Goal: Task Accomplishment & Management: Complete application form

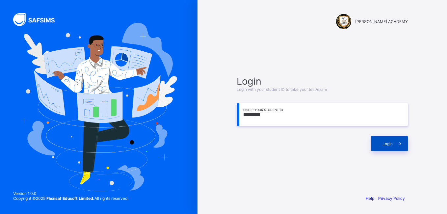
type input "*********"
click at [389, 140] on div "Login" at bounding box center [389, 143] width 37 height 15
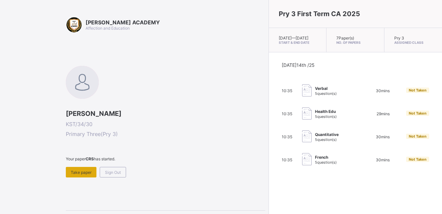
click at [87, 170] on span "Take paper" at bounding box center [81, 172] width 21 height 5
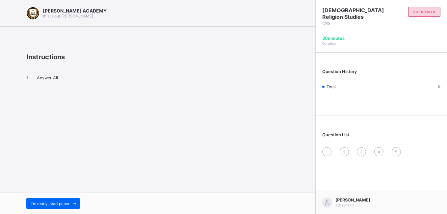
click at [64, 209] on div "I’m ready, start paper" at bounding box center [158, 203] width 316 height 21
click at [66, 207] on div "I’m ready, start paper" at bounding box center [53, 203] width 54 height 11
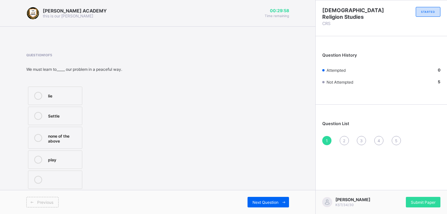
click at [52, 102] on label "lie" at bounding box center [55, 96] width 54 height 18
click at [425, 200] on span "Submit Paper" at bounding box center [423, 202] width 25 height 5
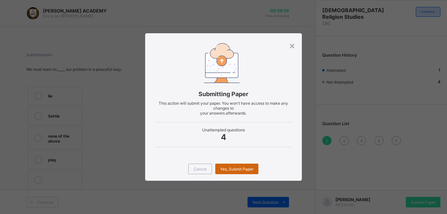
click at [257, 168] on div "Yes, Submit Paper" at bounding box center [236, 169] width 43 height 11
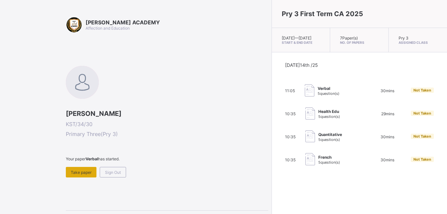
click at [79, 169] on div "Take paper" at bounding box center [81, 172] width 31 height 11
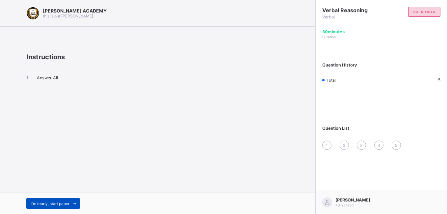
click at [64, 200] on div "I’m ready, start paper" at bounding box center [53, 203] width 54 height 11
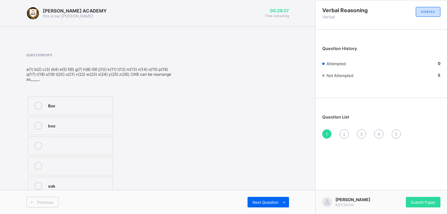
click at [67, 112] on label "Box" at bounding box center [70, 105] width 85 height 18
click at [263, 199] on div "Next Question" at bounding box center [268, 202] width 41 height 11
click at [91, 95] on label "buy" at bounding box center [70, 101] width 85 height 18
click at [279, 198] on span at bounding box center [284, 202] width 11 height 11
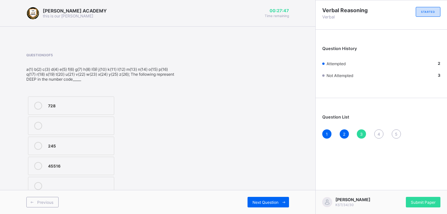
click at [98, 159] on label "45516" at bounding box center [71, 166] width 86 height 18
click at [264, 202] on span "Next Question" at bounding box center [266, 202] width 26 height 5
click at [106, 155] on label "3,1,20" at bounding box center [71, 161] width 86 height 18
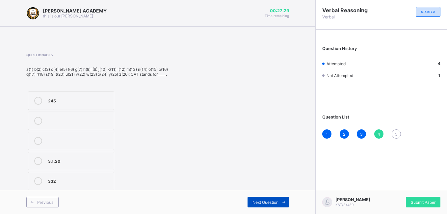
click at [260, 202] on span "Next Question" at bounding box center [266, 202] width 26 height 5
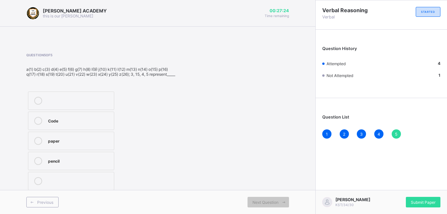
click at [103, 162] on div "pencil" at bounding box center [79, 160] width 63 height 7
click at [430, 201] on span "Submit Paper" at bounding box center [423, 202] width 25 height 5
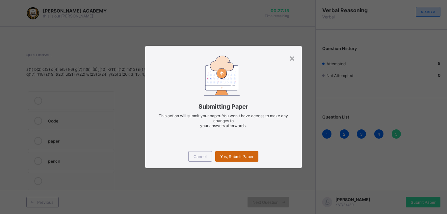
click at [237, 157] on span "Yes, Submit Paper" at bounding box center [236, 156] width 33 height 5
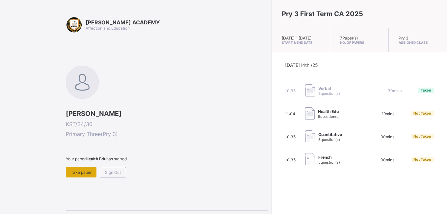
click at [76, 168] on div "Take paper" at bounding box center [81, 172] width 31 height 11
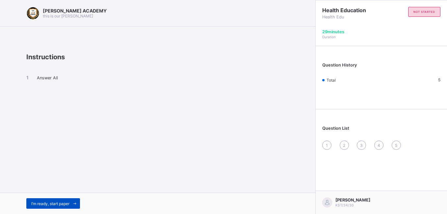
click at [70, 199] on div "I’m ready, start paper" at bounding box center [53, 203] width 54 height 11
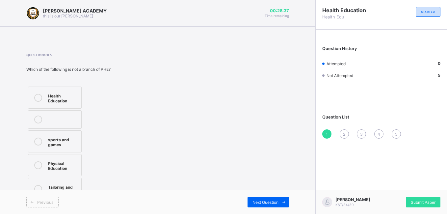
click at [61, 168] on div "Physical Education" at bounding box center [63, 165] width 30 height 12
click at [265, 200] on span "Next Question" at bounding box center [266, 202] width 26 height 5
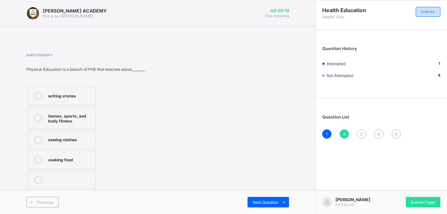
click at [81, 130] on label "sewing clothes" at bounding box center [62, 139] width 68 height 18
click at [279, 203] on span at bounding box center [284, 202] width 11 height 11
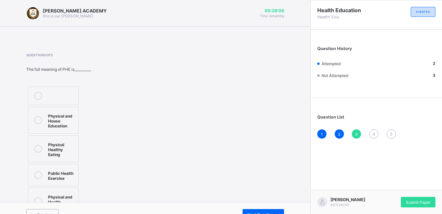
click at [58, 171] on div "Public Health Exercise" at bounding box center [61, 175] width 27 height 12
click at [264, 209] on div "Next Question" at bounding box center [263, 214] width 41 height 11
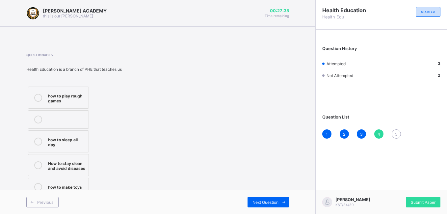
drag, startPoint x: 429, startPoint y: 0, endPoint x: 274, endPoint y: 49, distance: 162.9
click at [274, 49] on div "Question 4 of 5 Health Education is a branch of PHE that teaches us_______ how …" at bounding box center [157, 125] width 263 height 165
click at [74, 95] on div "how to play rough games" at bounding box center [66, 98] width 37 height 12
click at [262, 202] on span "Next Question" at bounding box center [266, 202] width 26 height 5
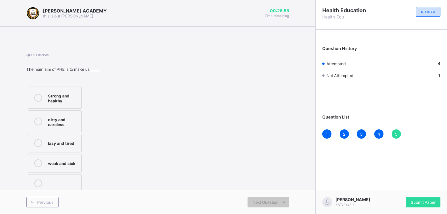
click at [69, 96] on div "Strong and healthy" at bounding box center [63, 98] width 30 height 12
click at [363, 134] on div "3" at bounding box center [361, 133] width 9 height 9
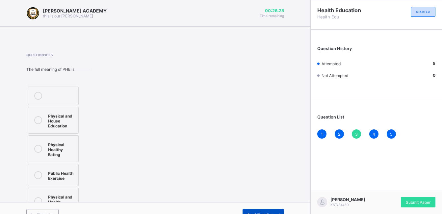
click at [259, 212] on span "Next Question" at bounding box center [261, 214] width 26 height 5
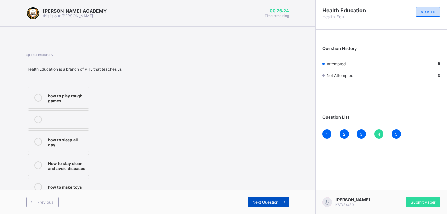
click at [265, 202] on span "Next Question" at bounding box center [266, 202] width 26 height 5
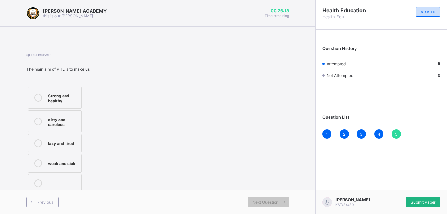
click at [425, 201] on span "Submit Paper" at bounding box center [423, 202] width 25 height 5
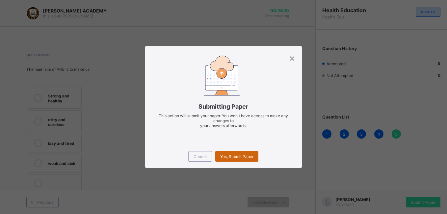
click at [243, 152] on div "Yes, Submit Paper" at bounding box center [236, 156] width 43 height 11
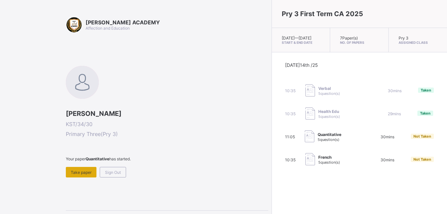
click at [87, 172] on span "Take paper" at bounding box center [81, 172] width 21 height 5
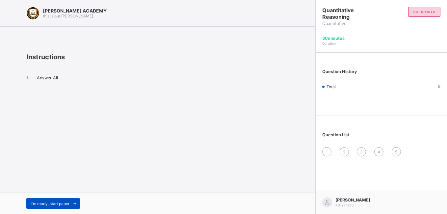
click at [72, 204] on span at bounding box center [74, 203] width 11 height 11
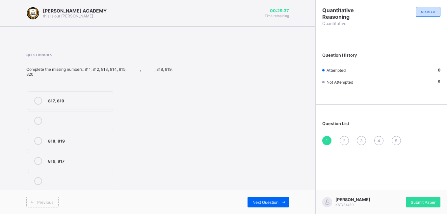
click at [72, 155] on label "816, 817" at bounding box center [70, 161] width 85 height 18
click at [272, 201] on span "Next Question" at bounding box center [266, 202] width 26 height 5
click at [77, 116] on label "702, 703" at bounding box center [70, 121] width 85 height 18
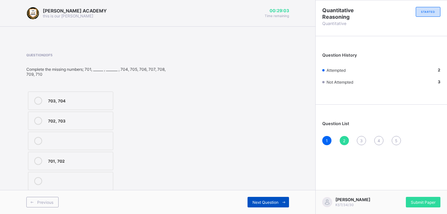
click at [272, 201] on span "Next Question" at bounding box center [266, 202] width 26 height 5
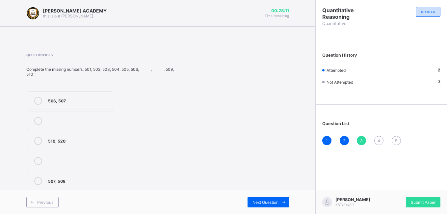
click at [88, 179] on div "507, 508" at bounding box center [79, 180] width 62 height 7
click at [275, 199] on div "Next Question" at bounding box center [268, 202] width 41 height 11
click at [85, 104] on div "902, 905" at bounding box center [79, 101] width 62 height 8
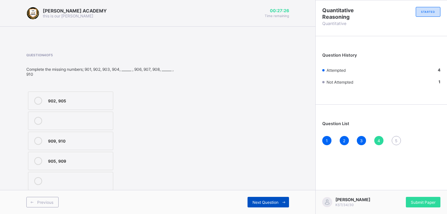
click at [268, 200] on span "Next Question" at bounding box center [266, 202] width 26 height 5
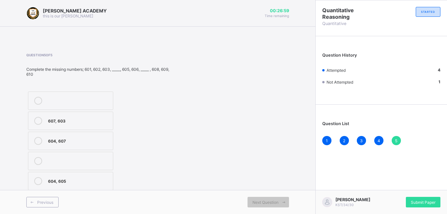
click at [94, 137] on div "604, 607" at bounding box center [79, 140] width 62 height 7
click at [418, 198] on div "Submit Paper" at bounding box center [423, 202] width 35 height 11
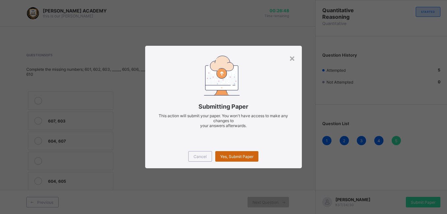
click at [248, 156] on span "Yes, Submit Paper" at bounding box center [236, 156] width 33 height 5
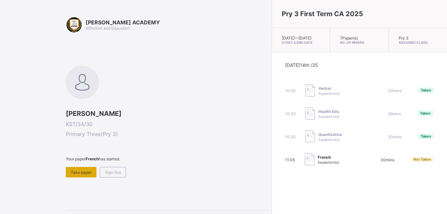
click at [86, 174] on span "Take paper" at bounding box center [81, 172] width 21 height 5
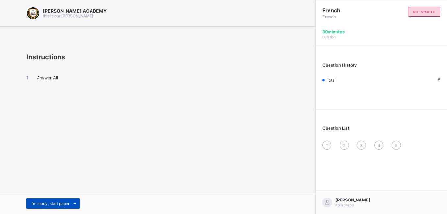
click at [74, 204] on icon at bounding box center [74, 204] width 5 height 4
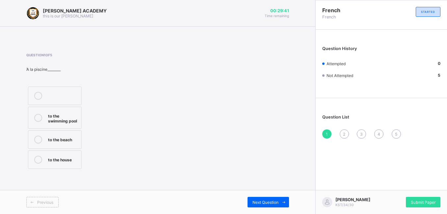
click at [57, 116] on div "to the swimming pool" at bounding box center [63, 118] width 30 height 12
click at [272, 195] on div "Previous Next Question" at bounding box center [158, 202] width 316 height 24
click at [270, 200] on span "Next Question" at bounding box center [266, 202] width 26 height 5
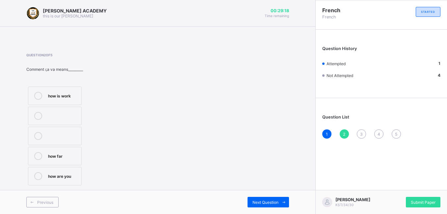
click at [64, 95] on div "how is work" at bounding box center [63, 95] width 30 height 7
click at [272, 203] on span "Next Question" at bounding box center [266, 202] width 26 height 5
click at [75, 141] on label "thanks" at bounding box center [55, 136] width 54 height 18
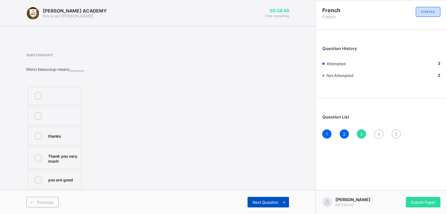
click at [259, 201] on span "Next Question" at bounding box center [266, 202] width 26 height 5
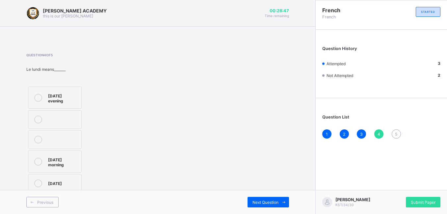
drag, startPoint x: 259, startPoint y: 201, endPoint x: 207, endPoint y: 183, distance: 55.1
click at [207, 183] on div "[PERSON_NAME] ACADEMY this is our [PERSON_NAME] 00:28:47 Time remaining Questio…" at bounding box center [158, 107] width 316 height 214
click at [64, 158] on div "[DATE] morning" at bounding box center [63, 162] width 30 height 12
click at [264, 204] on span "Next Question" at bounding box center [266, 202] width 26 height 5
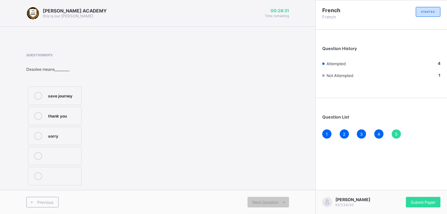
click at [53, 94] on div "save journey" at bounding box center [63, 95] width 30 height 7
click at [410, 201] on div "Submit Paper" at bounding box center [423, 202] width 35 height 11
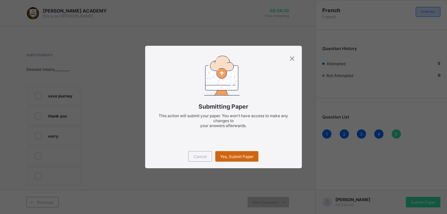
click at [245, 151] on div "Yes, Submit Paper" at bounding box center [236, 156] width 43 height 11
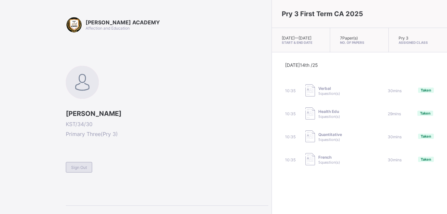
click at [82, 169] on span "Sign Out" at bounding box center [79, 167] width 16 height 5
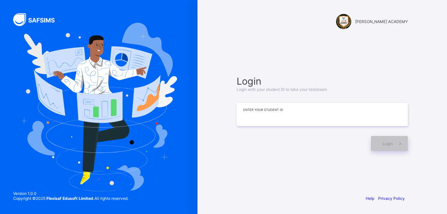
click at [272, 115] on input at bounding box center [322, 114] width 171 height 23
type input "*********"
click at [380, 147] on div "Login" at bounding box center [389, 143] width 37 height 15
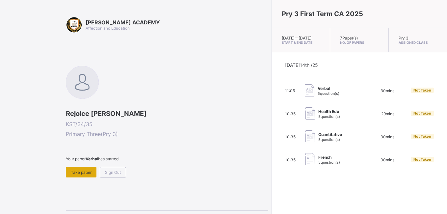
click at [82, 173] on span "Take paper" at bounding box center [81, 172] width 21 height 5
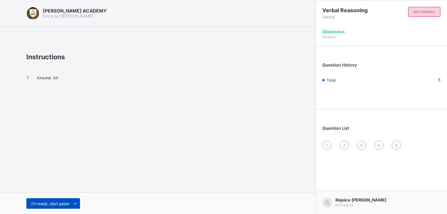
click at [59, 201] on span "I’m ready, start paper" at bounding box center [50, 203] width 38 height 5
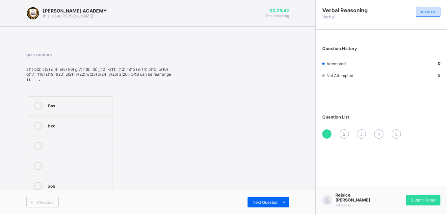
click at [52, 105] on div "Box" at bounding box center [78, 105] width 61 height 7
click at [266, 198] on div "Next Question" at bounding box center [268, 202] width 41 height 11
click at [52, 104] on div "buy" at bounding box center [78, 101] width 61 height 8
click at [253, 197] on div "Next Question" at bounding box center [268, 202] width 41 height 11
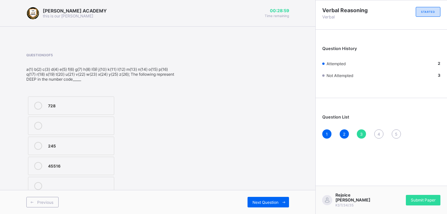
click at [50, 147] on div "245" at bounding box center [79, 145] width 63 height 7
click at [224, 196] on div "Previous Next Question" at bounding box center [158, 202] width 316 height 24
click at [255, 199] on div "Next Question" at bounding box center [268, 202] width 41 height 11
click at [175, 153] on div "245 3,1,20 332" at bounding box center [101, 141] width 150 height 102
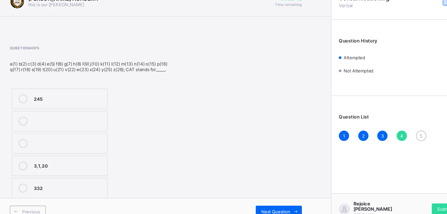
click at [59, 100] on div "245" at bounding box center [79, 100] width 63 height 7
click at [257, 200] on span "Next Question" at bounding box center [266, 202] width 26 height 5
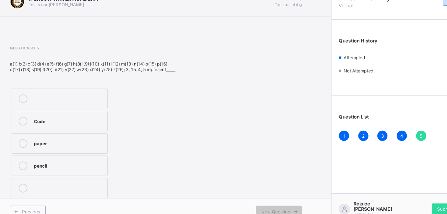
click at [50, 144] on div "paper" at bounding box center [79, 140] width 63 height 7
click at [412, 197] on div "Submit Paper" at bounding box center [423, 200] width 35 height 11
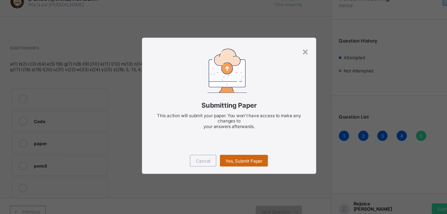
click at [234, 153] on div "Yes, Submit Paper" at bounding box center [236, 156] width 43 height 11
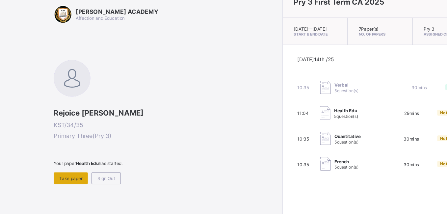
click at [78, 174] on span "Take paper" at bounding box center [81, 172] width 21 height 5
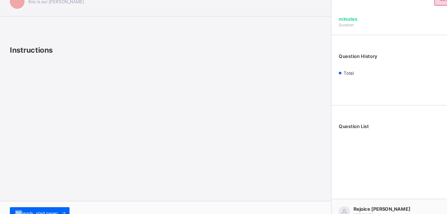
click at [78, 174] on div "this is our [PERSON_NAME] Instructions I’m ready, start paper" at bounding box center [158, 107] width 316 height 214
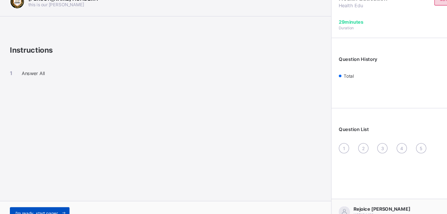
click at [50, 201] on div "I’m ready, start paper" at bounding box center [53, 203] width 54 height 11
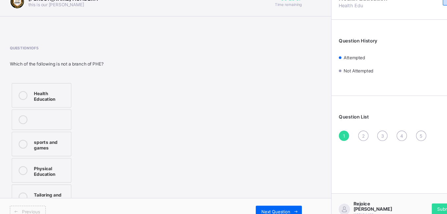
click at [50, 102] on div "Health Education" at bounding box center [63, 98] width 30 height 12
click at [258, 200] on span "Next Question" at bounding box center [266, 202] width 26 height 5
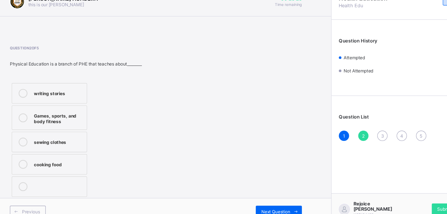
click at [148, 161] on div "Question 2 of 5 Physical Education is a branch of PHE that teaches about_______…" at bounding box center [157, 122] width 263 height 138
click at [61, 101] on label "writing stories" at bounding box center [62, 96] width 68 height 18
drag, startPoint x: 263, startPoint y: 204, endPoint x: 261, endPoint y: 194, distance: 9.8
click at [261, 194] on div "Previous Next Question" at bounding box center [158, 202] width 316 height 24
click at [269, 201] on span "Next Question" at bounding box center [266, 202] width 26 height 5
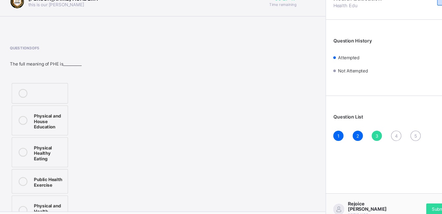
click at [52, 148] on div "Physical Healthy Eating" at bounding box center [61, 149] width 27 height 16
click at [50, 125] on div "Physical and House Education" at bounding box center [61, 120] width 27 height 16
click at [375, 136] on div "4" at bounding box center [374, 133] width 9 height 9
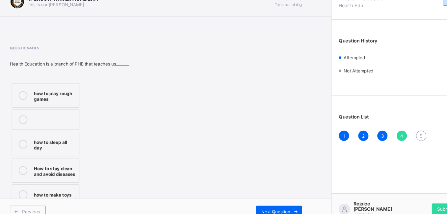
click at [169, 156] on div "Question 4 of 5 Health Education is a branch of PHE that teaches us_______ how …" at bounding box center [157, 125] width 263 height 145
click at [66, 168] on label "How to stay clean and avoid diseases" at bounding box center [58, 165] width 61 height 22
click at [265, 202] on span "Next Question" at bounding box center [266, 202] width 26 height 5
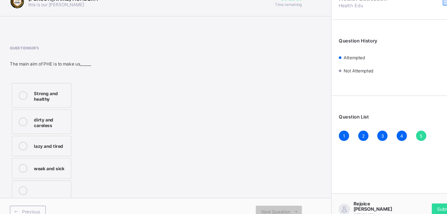
click at [51, 104] on label "Strong and healthy" at bounding box center [55, 98] width 54 height 22
click at [414, 201] on span "Submit Paper" at bounding box center [423, 200] width 25 height 5
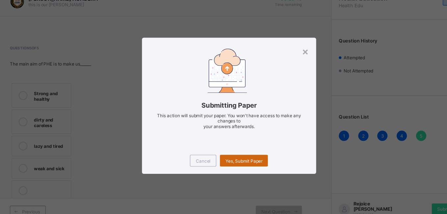
click at [227, 156] on span "Yes, Submit Paper" at bounding box center [236, 156] width 33 height 5
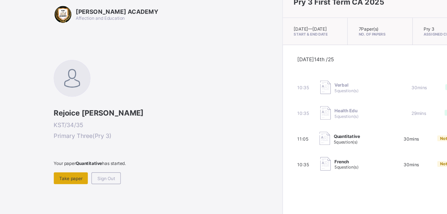
click at [79, 174] on span "Take paper" at bounding box center [81, 172] width 21 height 5
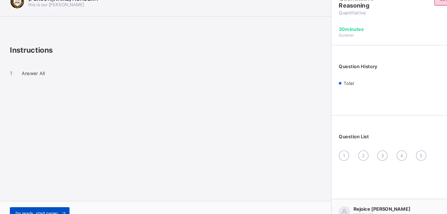
click at [49, 201] on span "I’m ready, start paper" at bounding box center [50, 203] width 38 height 5
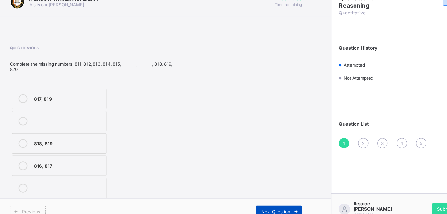
click at [262, 200] on span "Next Question" at bounding box center [266, 202] width 26 height 5
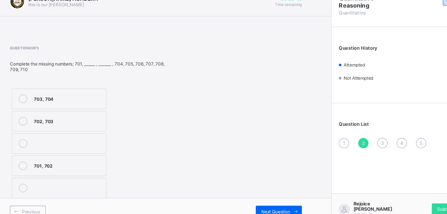
click at [327, 141] on span "1" at bounding box center [327, 140] width 2 height 5
click at [59, 165] on div "816, 817" at bounding box center [79, 161] width 62 height 8
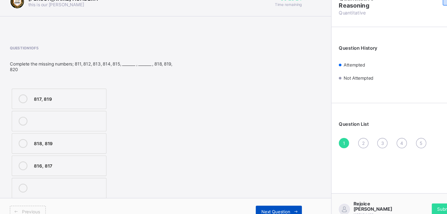
click at [258, 201] on span "Next Question" at bounding box center [266, 202] width 26 height 5
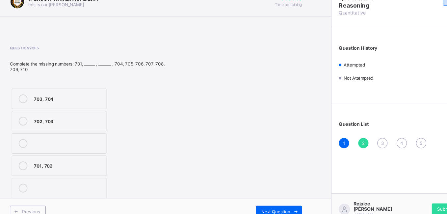
click at [59, 124] on div "702, 703" at bounding box center [79, 121] width 62 height 8
click at [258, 200] on span "Next Question" at bounding box center [266, 202] width 26 height 5
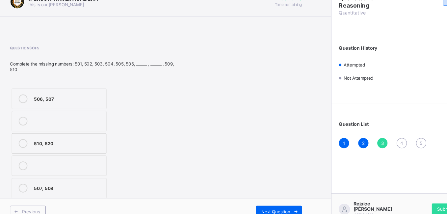
click at [65, 181] on div "507, 508" at bounding box center [79, 180] width 62 height 7
click at [261, 201] on span "Next Question" at bounding box center [266, 202] width 26 height 5
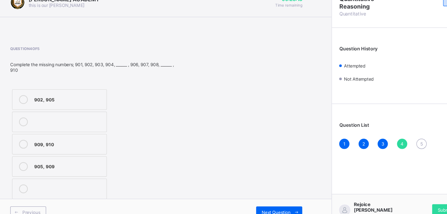
click at [52, 161] on div "905, 909" at bounding box center [79, 160] width 62 height 7
click at [271, 196] on div "Previous Next Question" at bounding box center [158, 202] width 316 height 24
click at [263, 199] on div "Next Question" at bounding box center [268, 202] width 41 height 11
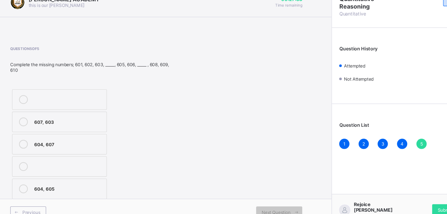
drag, startPoint x: 66, startPoint y: 143, endPoint x: 35, endPoint y: 142, distance: 30.6
click at [35, 142] on icon at bounding box center [38, 141] width 8 height 8
click at [414, 200] on span "Submit Paper" at bounding box center [423, 200] width 25 height 5
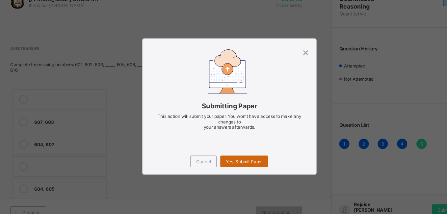
click at [247, 153] on div "Yes, Submit Paper" at bounding box center [236, 156] width 43 height 11
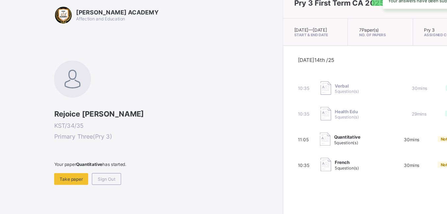
click at [285, 153] on div "[DATE] 14th /25 10:35 Verbal 5 question(s) 30 mins Taken 10:35 Health Edu 5 que…" at bounding box center [359, 114] width 149 height 104
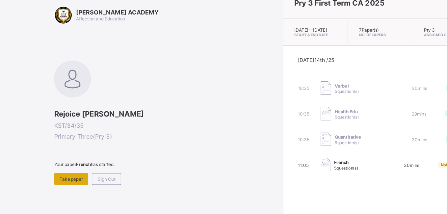
click at [87, 171] on span "Take paper" at bounding box center [81, 172] width 21 height 5
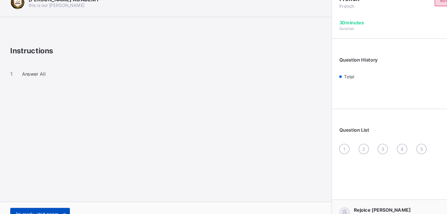
click at [55, 198] on div "I’m ready, start paper" at bounding box center [53, 203] width 54 height 11
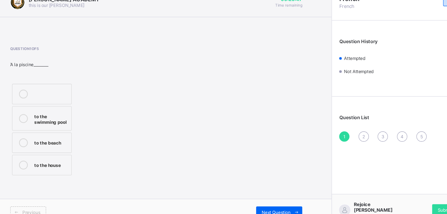
click at [67, 144] on label "to the beach" at bounding box center [55, 139] width 54 height 18
click at [256, 202] on span "Next Question" at bounding box center [266, 202] width 26 height 5
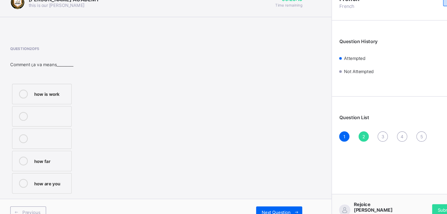
click at [55, 96] on div "how is work" at bounding box center [63, 95] width 30 height 7
click at [253, 200] on span "Next Question" at bounding box center [266, 202] width 26 height 5
click at [81, 148] on label "Thank you very much" at bounding box center [55, 158] width 54 height 22
click at [71, 185] on label "you are good" at bounding box center [55, 180] width 54 height 18
click at [51, 141] on label "thanks" at bounding box center [55, 136] width 54 height 18
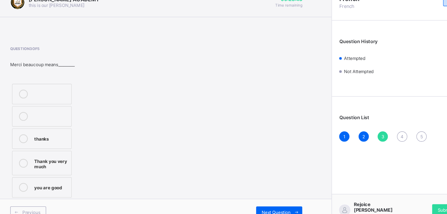
click at [46, 184] on label "you are good" at bounding box center [55, 180] width 54 height 18
click at [259, 200] on span "Next Question" at bounding box center [266, 202] width 26 height 5
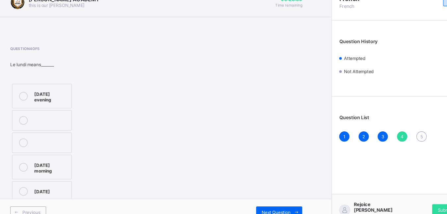
click at [68, 101] on div "[DATE] evening" at bounding box center [63, 98] width 30 height 12
click at [70, 180] on div "[DATE]" at bounding box center [63, 182] width 30 height 7
click at [255, 201] on span "Next Question" at bounding box center [266, 202] width 26 height 5
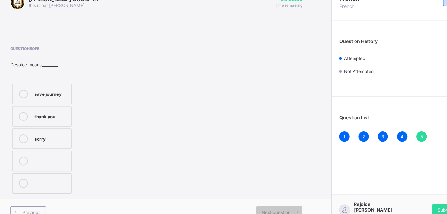
click at [108, 136] on div "save journey thank you sorry" at bounding box center [73, 136] width 95 height 102
click at [63, 96] on div "save journey" at bounding box center [63, 95] width 30 height 7
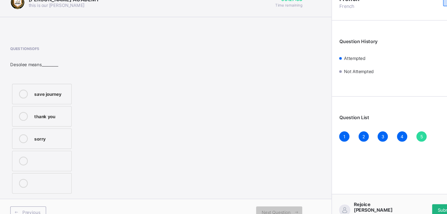
click at [415, 197] on div "Submit Paper" at bounding box center [423, 200] width 35 height 11
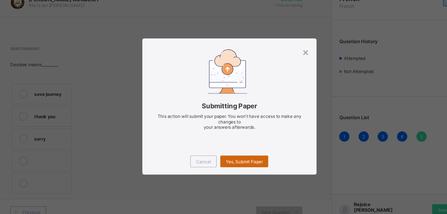
click at [234, 154] on span "Yes, Submit Paper" at bounding box center [236, 156] width 33 height 5
click at [234, 154] on div "Yes, Submit Paper" at bounding box center [236, 156] width 43 height 11
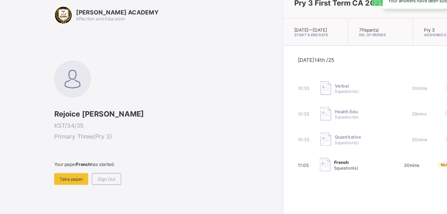
click at [272, 154] on div "[DATE] 14th /25 10:35 Verbal 5 question(s) 30 mins Taken 10:35 Health Edu 5 que…" at bounding box center [359, 114] width 175 height 124
click at [72, 174] on span "Take paper" at bounding box center [81, 172] width 21 height 5
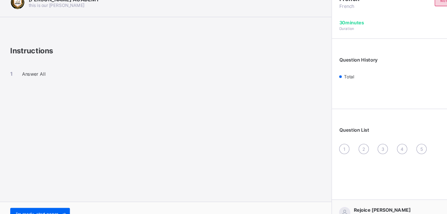
click at [67, 197] on div "I’m ready, start paper" at bounding box center [158, 203] width 316 height 21
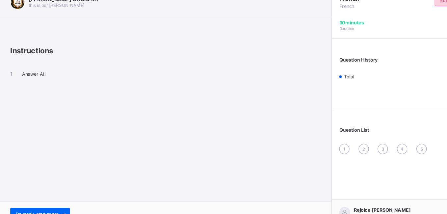
click at [67, 197] on div "I’m ready, start paper" at bounding box center [158, 203] width 316 height 21
click at [62, 202] on span "I’m ready, start paper" at bounding box center [50, 203] width 38 height 5
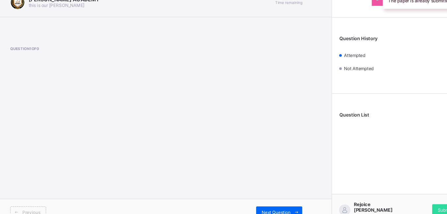
click at [230, 196] on div "Previous Next Question" at bounding box center [158, 202] width 316 height 24
click at [262, 198] on div "Next Question" at bounding box center [268, 202] width 41 height 11
click at [261, 198] on div "Next Question" at bounding box center [268, 202] width 41 height 11
click at [410, 197] on div "Submit Paper" at bounding box center [423, 200] width 35 height 11
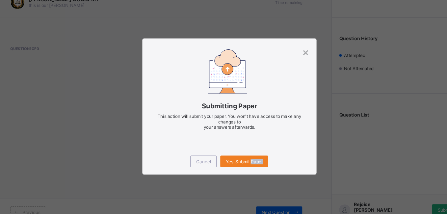
click at [410, 197] on div "× Submitting Paper This action will submit your paper. You won't have access to…" at bounding box center [223, 107] width 447 height 214
click at [237, 154] on span "Yes, Submit Paper" at bounding box center [236, 156] width 33 height 5
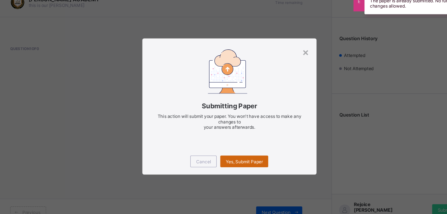
click at [250, 152] on div "Yes, Submit Paper" at bounding box center [236, 156] width 43 height 11
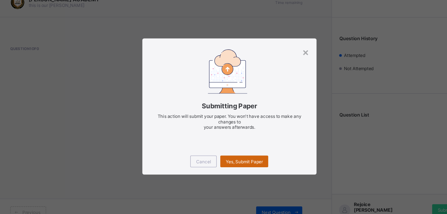
click at [248, 152] on div "Yes, Submit Paper" at bounding box center [236, 156] width 43 height 11
click at [237, 158] on span "Yes, Submit Paper" at bounding box center [236, 156] width 33 height 5
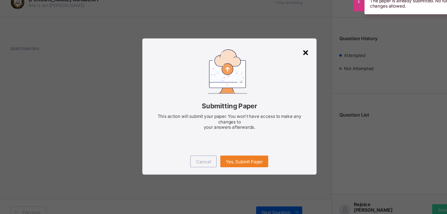
click at [289, 58] on div "×" at bounding box center [292, 57] width 6 height 11
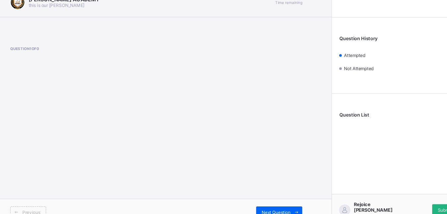
click at [415, 199] on div "Submit Paper" at bounding box center [423, 200] width 35 height 11
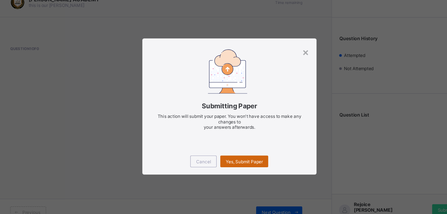
click at [244, 156] on span "Yes, Submit Paper" at bounding box center [236, 156] width 33 height 5
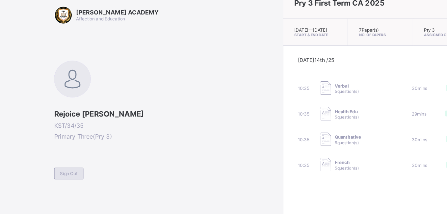
click at [76, 167] on span "Sign Out" at bounding box center [79, 167] width 16 height 5
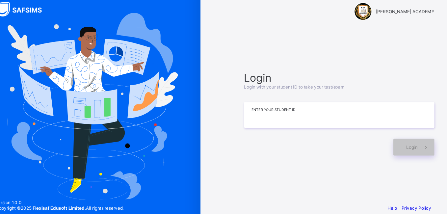
click at [282, 120] on input at bounding box center [322, 114] width 171 height 23
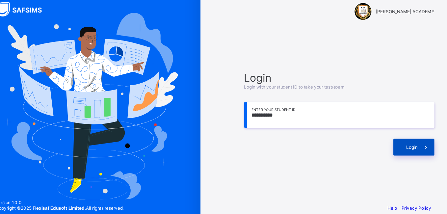
type input "**********"
click at [392, 139] on div "Login" at bounding box center [389, 143] width 37 height 15
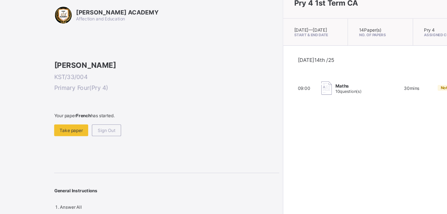
click at [81, 181] on div "[PERSON_NAME] ACADEMY Affection and Education [PERSON_NAME] KST/33/004 Primary …" at bounding box center [167, 107] width 203 height 183
click at [80, 131] on span "Take paper" at bounding box center [81, 128] width 21 height 5
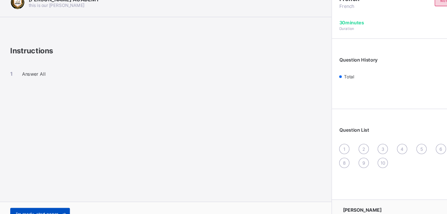
click at [65, 202] on span "I’m ready, start paper" at bounding box center [50, 203] width 38 height 5
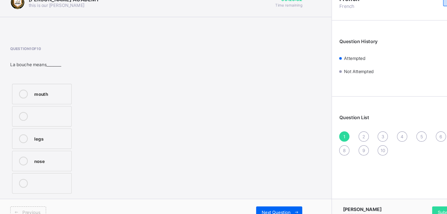
click at [67, 96] on div "mouth" at bounding box center [63, 95] width 30 height 7
click at [256, 203] on span "Next Question" at bounding box center [266, 202] width 26 height 5
click at [60, 125] on div "head noise mouth" at bounding box center [54, 136] width 57 height 102
click at [71, 119] on div "head" at bounding box center [63, 116] width 30 height 8
click at [261, 199] on div "Next Question" at bounding box center [268, 202] width 41 height 11
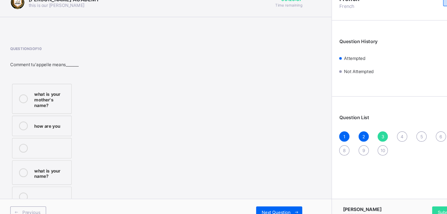
drag, startPoint x: 61, startPoint y: 172, endPoint x: 57, endPoint y: 170, distance: 4.2
click at [57, 170] on div "what is your name?" at bounding box center [63, 167] width 30 height 12
drag, startPoint x: 57, startPoint y: 170, endPoint x: 125, endPoint y: 172, distance: 67.5
click at [125, 172] on div "Question 3 of 10 Comment tu'appelle means_______ what is your mother's name? ho…" at bounding box center [157, 126] width 263 height 146
click at [70, 172] on div "what is your name?" at bounding box center [63, 167] width 30 height 12
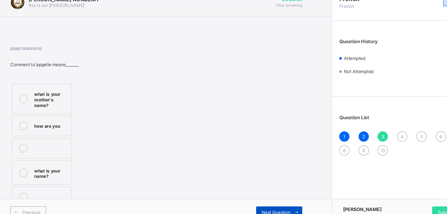
click at [265, 200] on span "Next Question" at bounding box center [266, 202] width 26 height 5
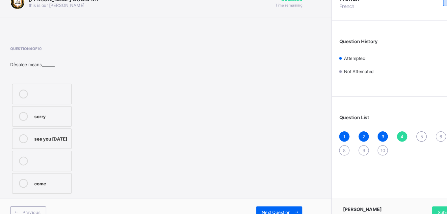
click at [64, 120] on label "sorry" at bounding box center [55, 116] width 54 height 18
click at [268, 199] on div "Next Question" at bounding box center [268, 202] width 41 height 11
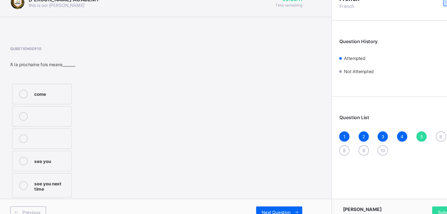
click at [79, 161] on label "see you" at bounding box center [55, 156] width 54 height 18
click at [257, 199] on div "Next Question" at bounding box center [268, 202] width 41 height 11
click at [62, 179] on div "see you soon" at bounding box center [63, 175] width 30 height 7
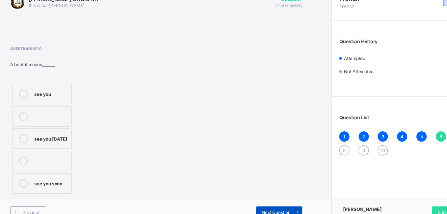
click at [266, 203] on span "Next Question" at bounding box center [266, 202] width 26 height 5
click at [68, 134] on div "cousin" at bounding box center [63, 135] width 30 height 7
click at [259, 201] on span "Next Question" at bounding box center [266, 202] width 26 height 5
click at [326, 147] on span "8" at bounding box center [327, 146] width 2 height 5
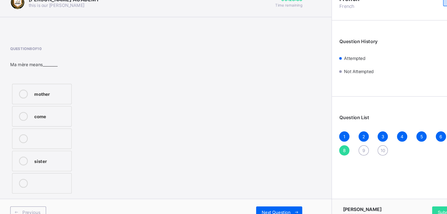
click at [68, 94] on div "mother" at bounding box center [63, 95] width 30 height 7
click at [270, 199] on div "Next Question" at bounding box center [268, 202] width 41 height 11
click at [74, 164] on label "sister" at bounding box center [55, 156] width 54 height 18
click at [268, 201] on span "Next Question" at bounding box center [266, 202] width 26 height 5
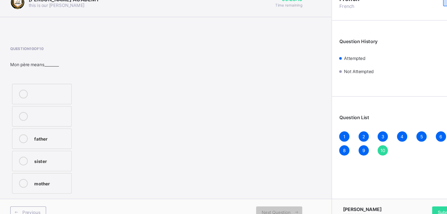
click at [55, 138] on div "father" at bounding box center [63, 135] width 30 height 7
click at [413, 200] on span "Submit Paper" at bounding box center [423, 202] width 25 height 5
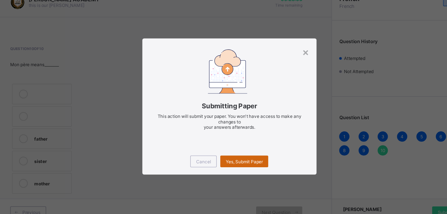
click at [235, 152] on div "Yes, Submit Paper" at bounding box center [236, 156] width 43 height 11
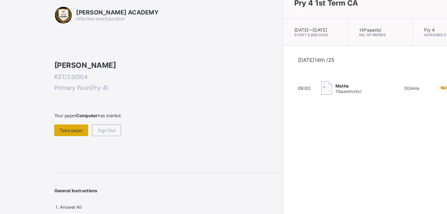
click at [84, 131] on span "Take paper" at bounding box center [81, 128] width 21 height 5
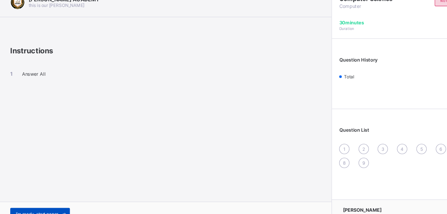
click at [56, 203] on span "I’m ready, start paper" at bounding box center [50, 203] width 38 height 5
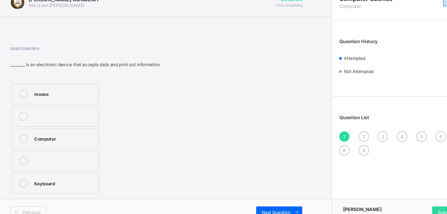
click at [58, 132] on div "Computer" at bounding box center [75, 135] width 54 height 7
click at [268, 202] on span "Next Question" at bounding box center [266, 202] width 26 height 5
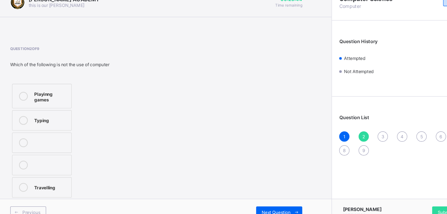
click at [58, 179] on div "Travelling" at bounding box center [63, 179] width 30 height 7
click at [265, 201] on span "Next Question" at bounding box center [266, 202] width 26 height 5
click at [72, 149] on label "TRUE" at bounding box center [55, 156] width 54 height 18
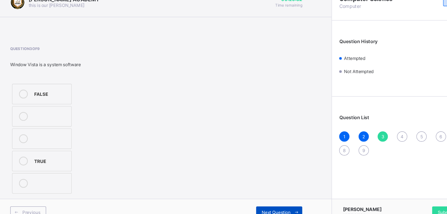
click at [261, 200] on span "Next Question" at bounding box center [266, 202] width 26 height 5
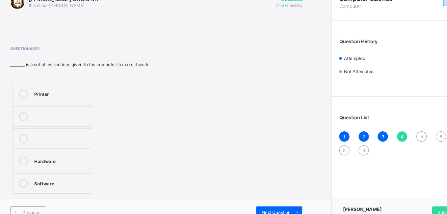
click at [79, 171] on label "Software" at bounding box center [64, 176] width 72 height 18
click at [260, 200] on span "Next Question" at bounding box center [266, 202] width 26 height 5
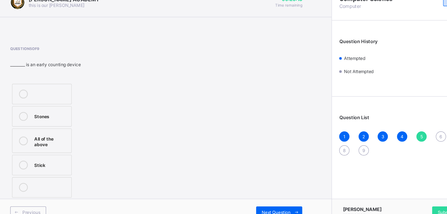
click at [63, 141] on div "All of the above" at bounding box center [63, 138] width 30 height 12
click at [267, 201] on span "Next Question" at bounding box center [266, 202] width 26 height 5
click at [72, 133] on div "Window XP" at bounding box center [67, 135] width 39 height 7
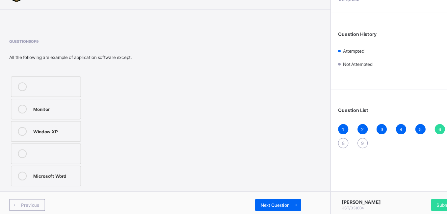
click at [69, 114] on div "Monitor" at bounding box center [67, 115] width 39 height 7
drag, startPoint x: 121, startPoint y: 118, endPoint x: 118, endPoint y: 118, distance: 3.6
click at [118, 118] on div "Monitor Window XP Microsoft Word" at bounding box center [81, 136] width 110 height 102
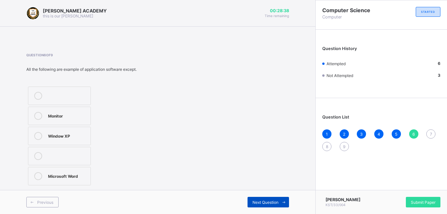
click at [267, 203] on span "Next Question" at bounding box center [266, 202] width 26 height 5
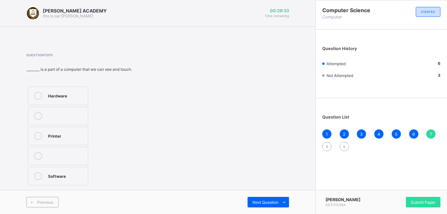
click at [70, 138] on div "Printer" at bounding box center [66, 135] width 37 height 7
click at [62, 94] on div "Hardware" at bounding box center [66, 95] width 37 height 7
click at [261, 200] on span "Next Question" at bounding box center [266, 202] width 26 height 5
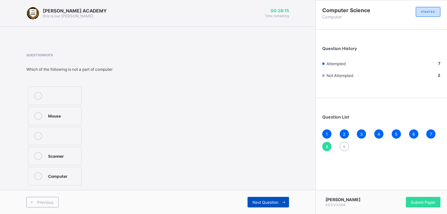
click at [261, 200] on span "Next Question" at bounding box center [266, 202] width 26 height 5
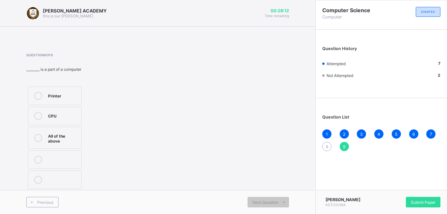
click at [323, 146] on div "8" at bounding box center [326, 146] width 9 height 9
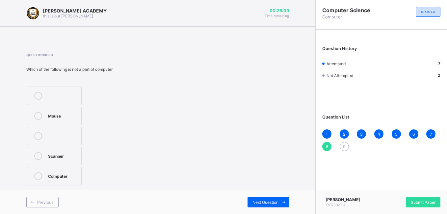
click at [58, 159] on div "Scanner" at bounding box center [63, 156] width 30 height 8
click at [264, 203] on span "Next Question" at bounding box center [266, 202] width 26 height 5
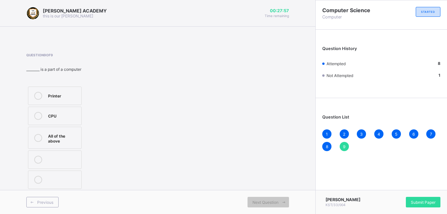
click at [66, 118] on div "CPU" at bounding box center [63, 115] width 30 height 7
click at [415, 200] on span "Submit Paper" at bounding box center [423, 202] width 25 height 5
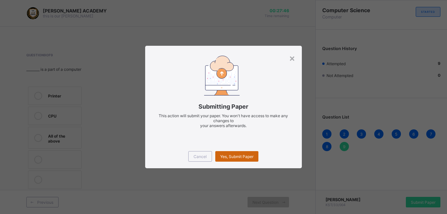
click at [244, 155] on span "Yes, Submit Paper" at bounding box center [236, 156] width 33 height 5
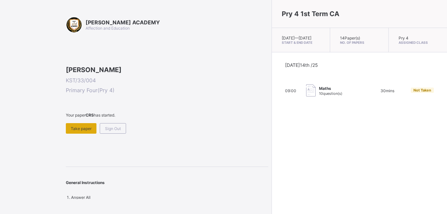
click at [81, 131] on span "Take paper" at bounding box center [81, 128] width 21 height 5
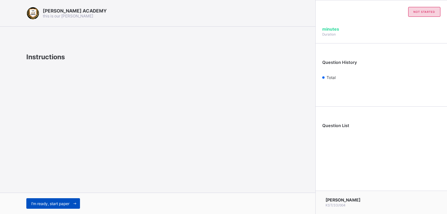
click at [65, 202] on span "I’m ready, start paper" at bounding box center [50, 203] width 38 height 5
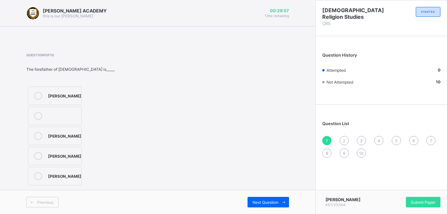
click at [56, 96] on div "[PERSON_NAME]" at bounding box center [64, 95] width 33 height 7
click at [420, 197] on div "Submit Paper" at bounding box center [423, 202] width 35 height 11
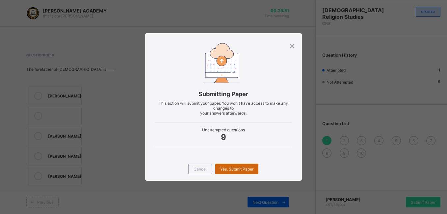
click at [232, 169] on span "Yes, Submit Paper" at bounding box center [236, 169] width 33 height 5
drag, startPoint x: 232, startPoint y: 169, endPoint x: 201, endPoint y: 177, distance: 32.6
click at [201, 177] on div "Cancel Yes, Submit Paper" at bounding box center [223, 169] width 156 height 24
drag, startPoint x: 201, startPoint y: 177, endPoint x: 168, endPoint y: 151, distance: 41.0
click at [168, 151] on div "Submitting Paper This action will submit your paper. You won't have access to m…" at bounding box center [223, 95] width 156 height 124
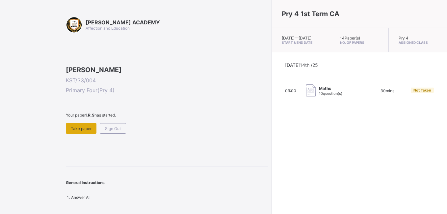
click at [84, 131] on span "Take paper" at bounding box center [81, 128] width 21 height 5
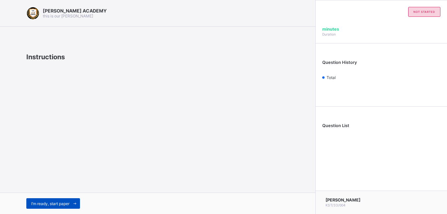
click at [55, 201] on span "I’m ready, start paper" at bounding box center [50, 203] width 38 height 5
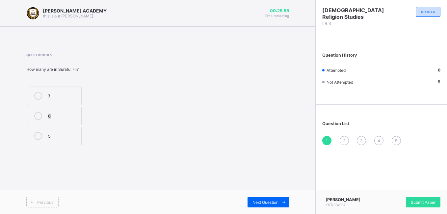
drag, startPoint x: 138, startPoint y: 106, endPoint x: 182, endPoint y: 105, distance: 44.1
click at [182, 105] on div "[PERSON_NAME] ACADEMY this is our [PERSON_NAME] 00:29:58 Time remaining Questio…" at bounding box center [158, 107] width 316 height 214
click at [60, 93] on div "7" at bounding box center [63, 95] width 30 height 7
click at [260, 202] on span "Next Question" at bounding box center [266, 202] width 26 height 5
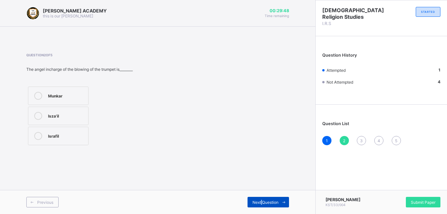
click at [260, 202] on span "Next Question" at bounding box center [266, 202] width 26 height 5
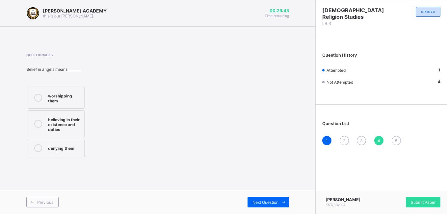
click at [343, 140] on div "2" at bounding box center [344, 140] width 9 height 9
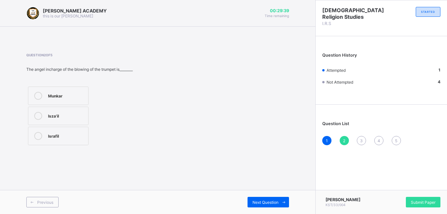
click at [72, 89] on label "Munkar" at bounding box center [58, 96] width 61 height 18
click at [269, 203] on span "Next Question" at bounding box center [266, 202] width 26 height 5
click at [56, 139] on div "10" at bounding box center [79, 136] width 62 height 8
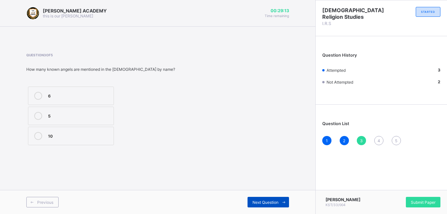
click at [263, 198] on div "Next Question" at bounding box center [268, 202] width 41 height 11
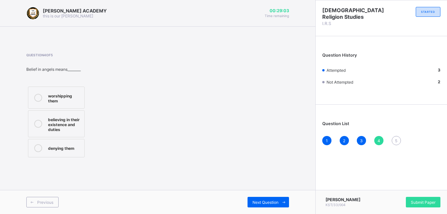
click at [68, 126] on div "believing in their existence and duties" at bounding box center [64, 124] width 33 height 16
click at [268, 201] on span "Next Question" at bounding box center [266, 202] width 26 height 5
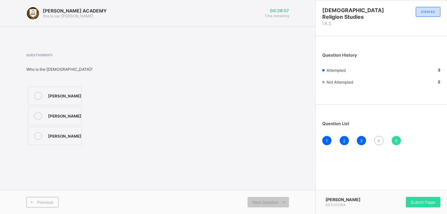
click at [376, 138] on div "4" at bounding box center [378, 140] width 9 height 9
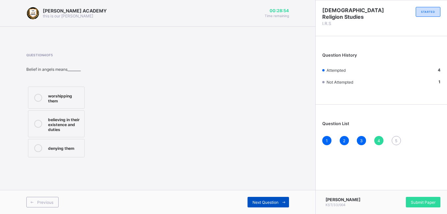
click at [266, 204] on span "Next Question" at bounding box center [266, 202] width 26 height 5
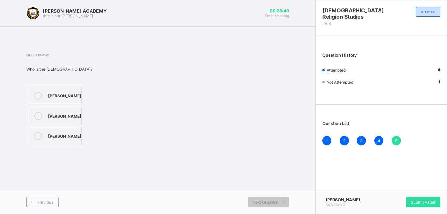
click at [101, 141] on div "[PERSON_NAME] [PERSON_NAME] [PERSON_NAME]" at bounding box center [73, 116] width 95 height 62
click at [72, 95] on div "[PERSON_NAME]" at bounding box center [64, 95] width 33 height 7
click at [418, 202] on span "Submit Paper" at bounding box center [423, 202] width 25 height 5
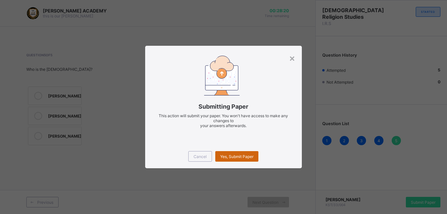
click at [242, 154] on span "Yes, Submit Paper" at bounding box center [236, 156] width 33 height 5
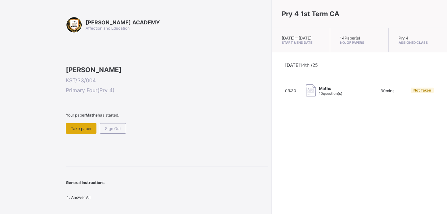
click at [80, 131] on span "Take paper" at bounding box center [81, 128] width 21 height 5
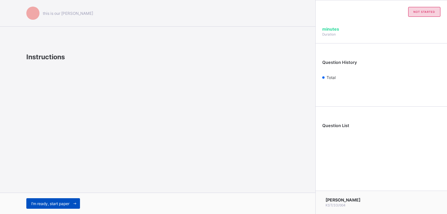
click at [45, 202] on span "I’m ready, start paper" at bounding box center [50, 203] width 38 height 5
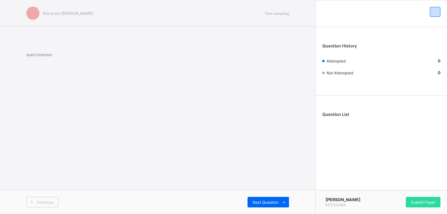
drag, startPoint x: 194, startPoint y: 147, endPoint x: 213, endPoint y: 127, distance: 27.0
click at [213, 127] on div "this is our [PERSON_NAME] Time remaining Question 1 of 0 Previous Next Question" at bounding box center [158, 107] width 316 height 214
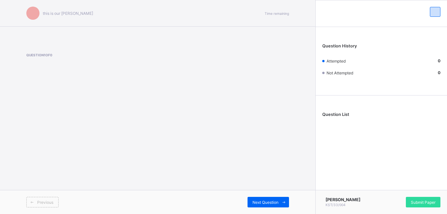
click at [213, 127] on div "this is our [PERSON_NAME] Time remaining Question 1 of 0 Previous Next Question" at bounding box center [158, 107] width 316 height 214
click at [275, 201] on span "Next Question" at bounding box center [266, 202] width 26 height 5
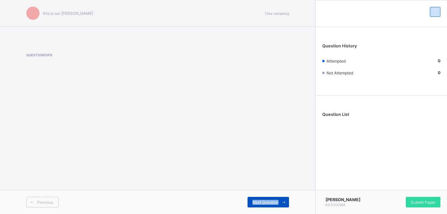
click at [275, 201] on span "Next Question" at bounding box center [266, 202] width 26 height 5
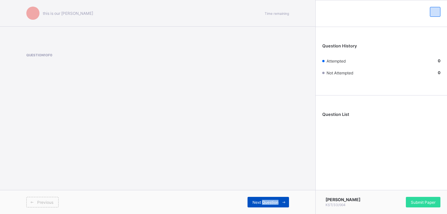
click at [275, 201] on span "Next Question" at bounding box center [266, 202] width 26 height 5
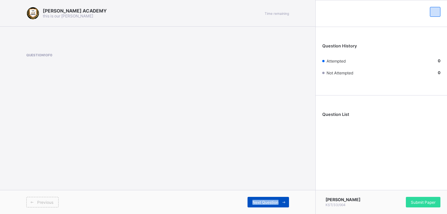
click at [275, 201] on span "Next Question" at bounding box center [266, 202] width 26 height 5
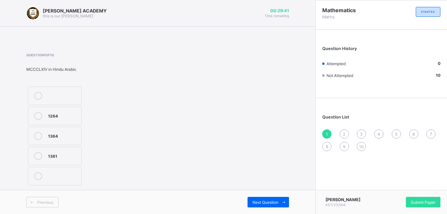
click at [63, 139] on div "1364" at bounding box center [63, 136] width 30 height 8
click at [270, 200] on span "Next Question" at bounding box center [266, 202] width 26 height 5
click at [72, 116] on div "MCCXLV" at bounding box center [63, 115] width 30 height 7
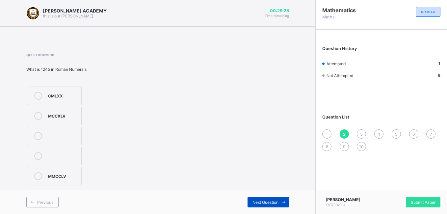
click at [271, 200] on span "Next Question" at bounding box center [266, 202] width 26 height 5
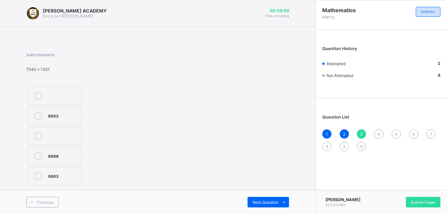
click at [60, 113] on div "8663" at bounding box center [63, 115] width 30 height 7
click at [266, 198] on div "Next Question" at bounding box center [268, 202] width 41 height 11
click at [57, 114] on div "<" at bounding box center [63, 115] width 30 height 7
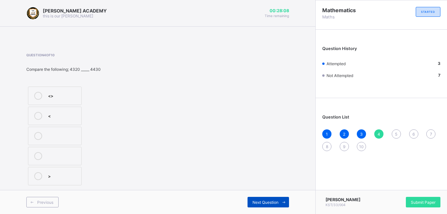
click at [269, 200] on span "Next Question" at bounding box center [266, 202] width 26 height 5
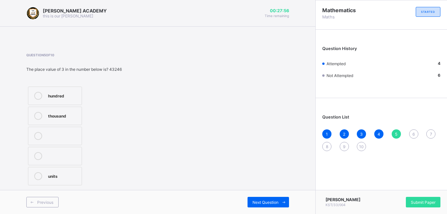
click at [74, 113] on div "thousand" at bounding box center [63, 115] width 30 height 7
click at [264, 200] on span "Next Question" at bounding box center [266, 202] width 26 height 5
click at [59, 113] on div "38" at bounding box center [63, 115] width 30 height 7
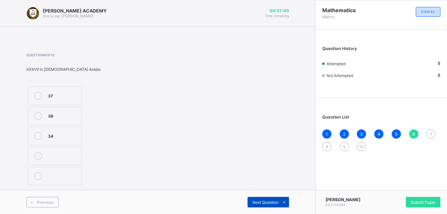
click at [264, 198] on div "Next Question" at bounding box center [268, 202] width 41 height 11
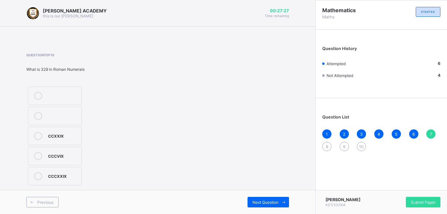
click at [76, 151] on label "CCCVIX" at bounding box center [55, 156] width 54 height 18
click at [263, 199] on div "Next Question" at bounding box center [268, 202] width 41 height 11
click at [58, 158] on div "9877" at bounding box center [63, 155] width 30 height 7
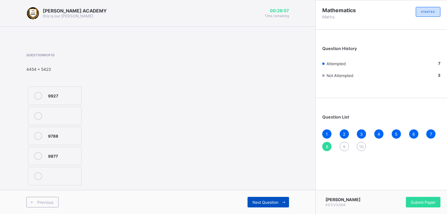
click at [265, 202] on span "Next Question" at bounding box center [266, 202] width 26 height 5
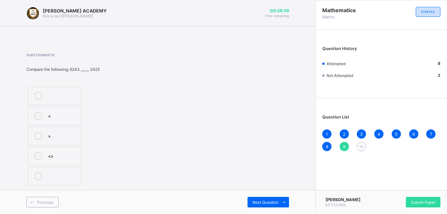
click at [51, 135] on div ">" at bounding box center [63, 135] width 30 height 7
click at [271, 199] on div "Next Question" at bounding box center [268, 202] width 41 height 11
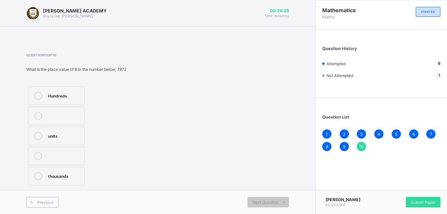
click at [68, 95] on div "Hundreds" at bounding box center [64, 95] width 33 height 7
click at [419, 197] on div "Submit Paper" at bounding box center [423, 202] width 35 height 11
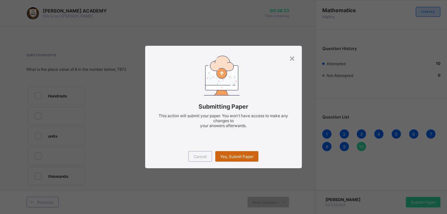
click at [232, 154] on span "Yes, Submit Paper" at bounding box center [236, 156] width 33 height 5
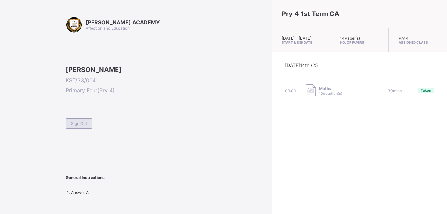
click at [79, 126] on span "Sign Out" at bounding box center [79, 123] width 16 height 5
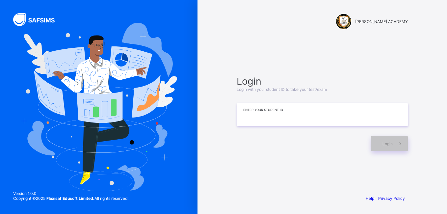
click at [254, 111] on input at bounding box center [322, 114] width 171 height 23
type input "**********"
click at [388, 141] on span "Login" at bounding box center [388, 143] width 10 height 5
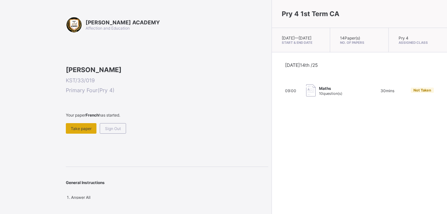
click at [77, 134] on div "Take paper" at bounding box center [81, 128] width 31 height 11
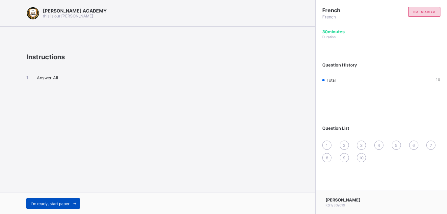
click at [54, 200] on div "I’m ready, start paper" at bounding box center [53, 203] width 54 height 11
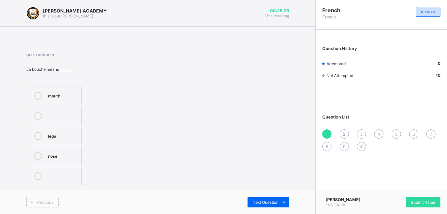
click at [56, 89] on label "mouth" at bounding box center [55, 96] width 54 height 18
click at [269, 197] on div "Next Question" at bounding box center [268, 202] width 41 height 11
click at [53, 116] on div "head" at bounding box center [63, 115] width 30 height 7
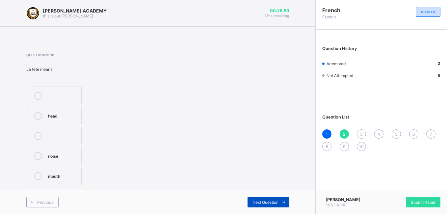
click at [270, 198] on div "Next Question" at bounding box center [268, 202] width 41 height 11
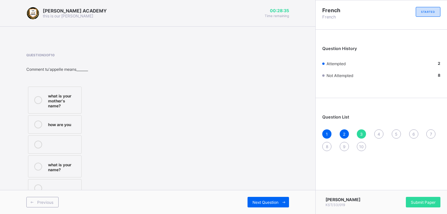
click at [62, 160] on label "what is your name?" at bounding box center [55, 166] width 54 height 22
drag, startPoint x: 62, startPoint y: 160, endPoint x: 111, endPoint y: 136, distance: 54.7
click at [111, 136] on div "what is your mother's name? how are you what is your name?" at bounding box center [73, 142] width 95 height 114
click at [264, 199] on div "Next Question" at bounding box center [268, 202] width 41 height 11
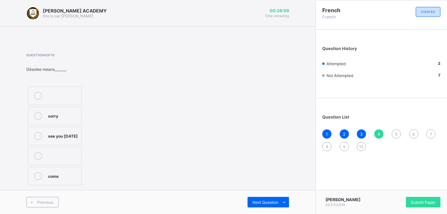
click at [49, 114] on div "sorry" at bounding box center [63, 115] width 30 height 7
click at [262, 196] on div "Previous Next Question" at bounding box center [158, 202] width 316 height 24
click at [267, 197] on div "Next Question" at bounding box center [268, 202] width 41 height 11
click at [60, 150] on label "see you" at bounding box center [55, 156] width 54 height 18
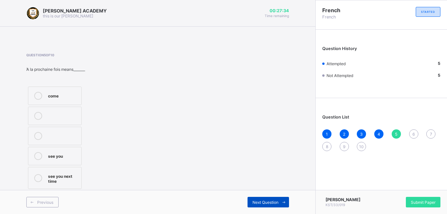
click at [265, 197] on div "Next Question" at bounding box center [268, 202] width 41 height 11
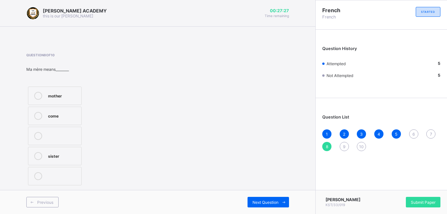
click at [413, 130] on div "6" at bounding box center [413, 133] width 9 height 9
click at [69, 93] on div "see you" at bounding box center [63, 95] width 30 height 7
click at [429, 131] on div "7" at bounding box center [430, 133] width 9 height 9
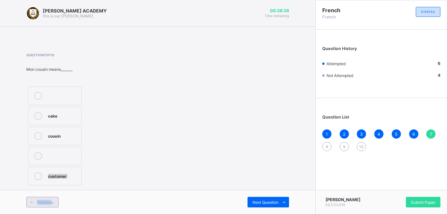
drag, startPoint x: 97, startPoint y: 127, endPoint x: 52, endPoint y: 202, distance: 86.8
click at [52, 202] on div "[PERSON_NAME] ACADEMY this is our [PERSON_NAME] 00:26:26 Time remaining Questio…" at bounding box center [158, 107] width 316 height 214
drag, startPoint x: 52, startPoint y: 202, endPoint x: 51, endPoint y: 135, distance: 66.2
click at [51, 135] on div "cousin" at bounding box center [63, 135] width 30 height 7
click at [270, 199] on div "Next Question" at bounding box center [268, 202] width 41 height 11
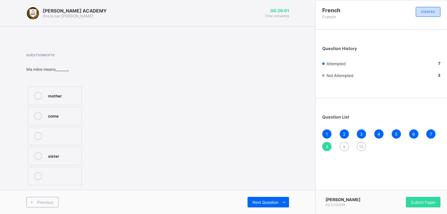
click at [60, 96] on div "mother" at bounding box center [63, 95] width 30 height 7
click at [272, 200] on span "Next Question" at bounding box center [266, 202] width 26 height 5
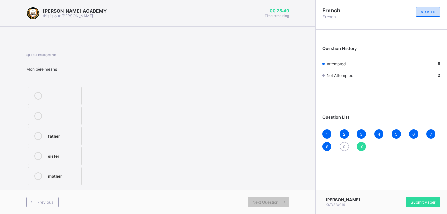
click at [342, 143] on div "9" at bounding box center [344, 146] width 9 height 9
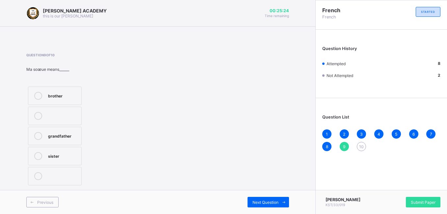
click at [49, 129] on label "grandfather" at bounding box center [55, 136] width 54 height 18
click at [264, 197] on div "Next Question" at bounding box center [268, 202] width 41 height 11
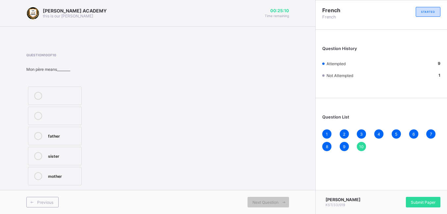
click at [52, 131] on label "father" at bounding box center [55, 136] width 54 height 18
click at [420, 195] on div "[PERSON_NAME] KST/33/019 Submit Paper" at bounding box center [382, 202] width 132 height 24
click at [424, 200] on span "Submit Paper" at bounding box center [423, 202] width 25 height 5
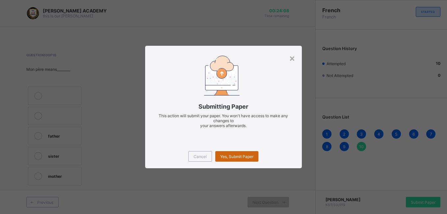
click at [241, 152] on div "Yes, Submit Paper" at bounding box center [236, 156] width 43 height 11
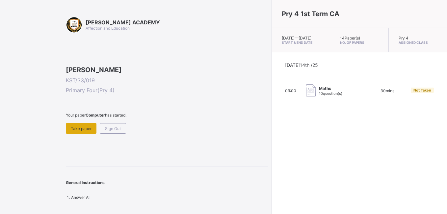
click at [81, 131] on span "Take paper" at bounding box center [81, 128] width 21 height 5
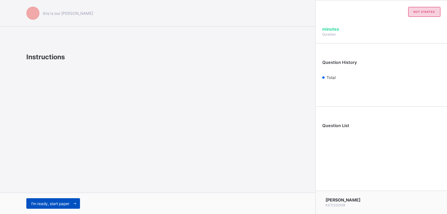
click at [58, 203] on span "I’m ready, start paper" at bounding box center [50, 203] width 38 height 5
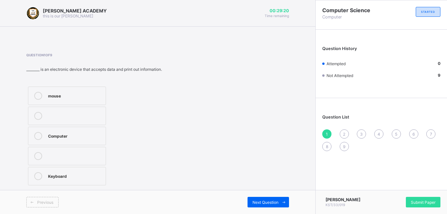
click at [65, 134] on div "Computer" at bounding box center [75, 135] width 54 height 7
click at [268, 203] on span "Next Question" at bounding box center [266, 202] width 26 height 5
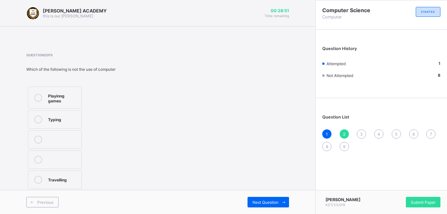
click at [64, 181] on div "Travelling" at bounding box center [63, 179] width 30 height 7
click at [257, 200] on span "Next Question" at bounding box center [266, 202] width 26 height 5
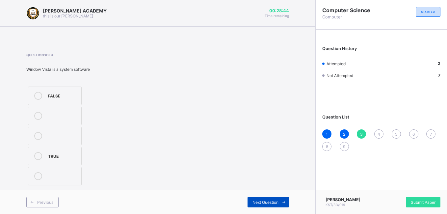
click at [257, 200] on span "Next Question" at bounding box center [266, 202] width 26 height 5
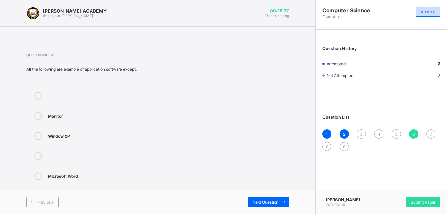
click at [361, 132] on span "3" at bounding box center [361, 134] width 3 height 5
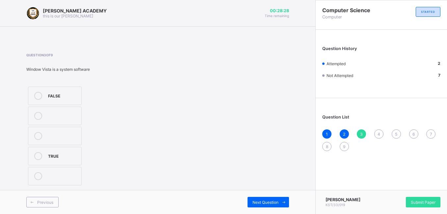
click at [294, 128] on div "[PERSON_NAME] ACADEMY this is our [PERSON_NAME] 00:28:28 Time remaining Questio…" at bounding box center [158, 107] width 316 height 214
click at [51, 106] on div "FALSE TRUE" at bounding box center [54, 136] width 57 height 102
click at [99, 100] on div "FALSE TRUE" at bounding box center [73, 136] width 95 height 102
click at [52, 96] on div "FALSE" at bounding box center [63, 95] width 30 height 7
click at [257, 203] on span "Next Question" at bounding box center [266, 202] width 26 height 5
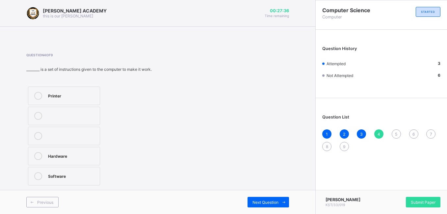
click at [84, 92] on div "Printer" at bounding box center [72, 95] width 48 height 7
click at [275, 197] on div "Previous Next Question" at bounding box center [158, 202] width 316 height 24
click at [270, 200] on span "Next Question" at bounding box center [266, 202] width 26 height 5
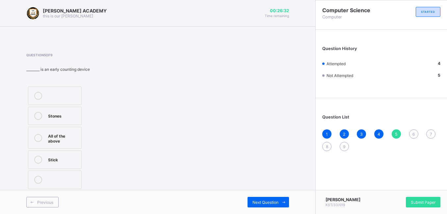
click at [58, 116] on div "Stones" at bounding box center [63, 115] width 30 height 7
click at [267, 196] on div "Previous Next Question" at bounding box center [158, 202] width 316 height 24
click at [266, 195] on div "Previous Next Question" at bounding box center [158, 202] width 316 height 24
click at [262, 192] on div "Previous Next Question" at bounding box center [158, 202] width 316 height 24
click at [265, 200] on span "Next Question" at bounding box center [266, 202] width 26 height 5
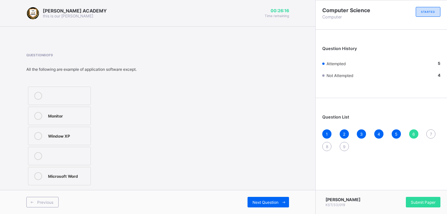
click at [264, 196] on div "Previous Next Question" at bounding box center [158, 202] width 316 height 24
drag, startPoint x: 264, startPoint y: 196, endPoint x: 265, endPoint y: 203, distance: 7.7
click at [265, 203] on span "Next Question" at bounding box center [266, 202] width 26 height 5
click at [413, 130] on div "6" at bounding box center [413, 133] width 9 height 9
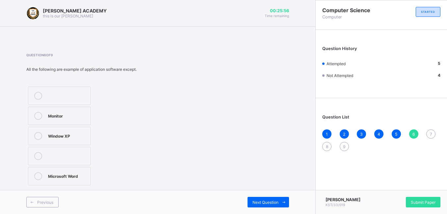
click at [72, 132] on div "Window XP" at bounding box center [67, 135] width 39 height 7
click at [263, 199] on div "Next Question" at bounding box center [268, 202] width 41 height 11
click at [411, 127] on div "Question List 1 2 3 4 5 6 7 8 9" at bounding box center [381, 129] width 131 height 56
click at [414, 132] on span "6" at bounding box center [414, 134] width 2 height 5
click at [83, 111] on label "Monitor" at bounding box center [59, 116] width 63 height 18
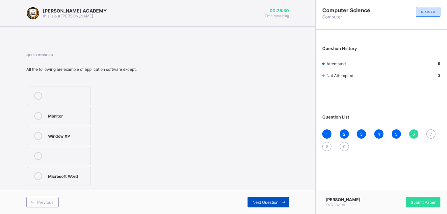
click at [261, 197] on div "Next Question" at bounding box center [268, 202] width 41 height 11
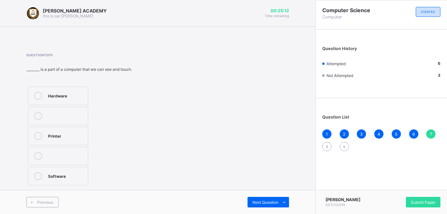
click at [46, 176] on label "Software" at bounding box center [58, 176] width 60 height 18
click at [266, 200] on span "Next Question" at bounding box center [266, 202] width 26 height 5
click at [56, 176] on div "Computer" at bounding box center [63, 175] width 30 height 7
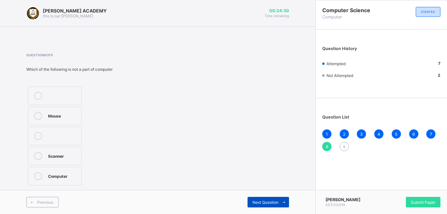
click at [269, 199] on div "Next Question" at bounding box center [268, 202] width 41 height 11
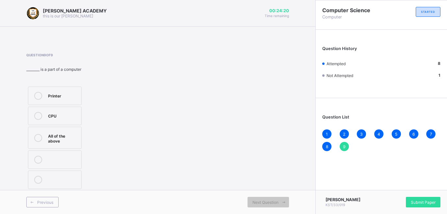
click at [152, 172] on div "Question 9 of 9 ________ is a part of a computer Printer CPU All of the above" at bounding box center [157, 122] width 263 height 138
drag, startPoint x: 112, startPoint y: 134, endPoint x: 94, endPoint y: 127, distance: 19.7
click at [96, 128] on div "Printer CPU All of the above" at bounding box center [73, 138] width 95 height 106
click at [44, 112] on div at bounding box center [38, 116] width 13 height 8
click at [423, 197] on div "Submit Paper" at bounding box center [423, 202] width 35 height 11
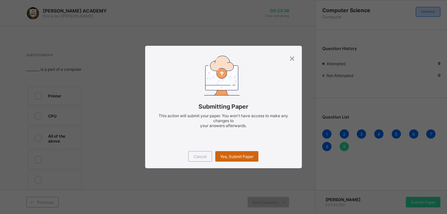
click at [234, 155] on span "Yes, Submit Paper" at bounding box center [236, 156] width 33 height 5
click at [234, 155] on div "Yes, Submit Paper" at bounding box center [236, 156] width 43 height 11
click at [234, 155] on span "Yes, Submit Paper" at bounding box center [236, 156] width 33 height 5
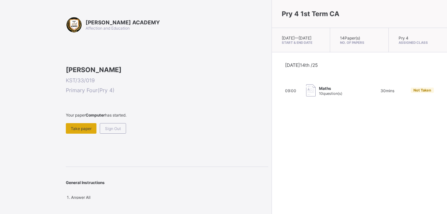
click at [91, 134] on div "Take paper" at bounding box center [81, 128] width 31 height 11
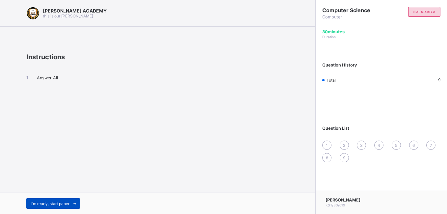
click at [54, 199] on div "I’m ready, start paper" at bounding box center [53, 203] width 54 height 11
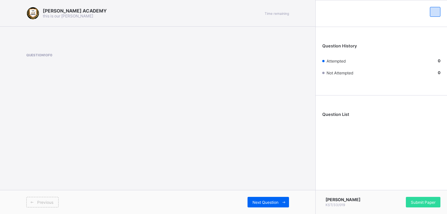
click at [272, 196] on div "Previous Next Question" at bounding box center [158, 202] width 316 height 24
click at [272, 197] on div "Previous Next Question" at bounding box center [158, 202] width 316 height 24
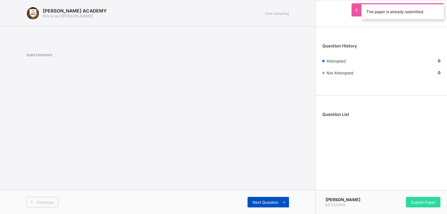
drag, startPoint x: 257, startPoint y: 154, endPoint x: 257, endPoint y: 203, distance: 49.1
click at [257, 203] on div "[PERSON_NAME] ACADEMY this is our [PERSON_NAME] Time remaining Question 1 of 0 …" at bounding box center [158, 107] width 316 height 214
drag, startPoint x: 257, startPoint y: 203, endPoint x: 254, endPoint y: 194, distance: 9.2
click at [254, 194] on div "Previous Next Question" at bounding box center [158, 202] width 316 height 24
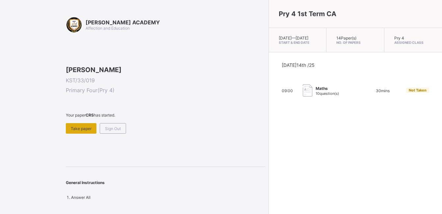
click at [85, 131] on span "Take paper" at bounding box center [81, 128] width 21 height 5
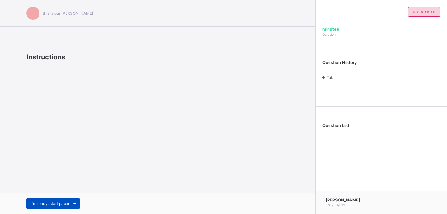
click at [64, 200] on div "I’m ready, start paper" at bounding box center [53, 203] width 54 height 11
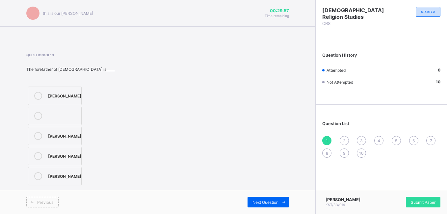
click at [58, 92] on div "[PERSON_NAME]" at bounding box center [64, 95] width 33 height 7
click at [419, 203] on span "Submit Paper" at bounding box center [423, 202] width 25 height 5
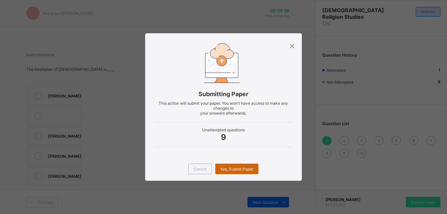
click at [238, 167] on span "Yes, Submit Paper" at bounding box center [236, 169] width 33 height 5
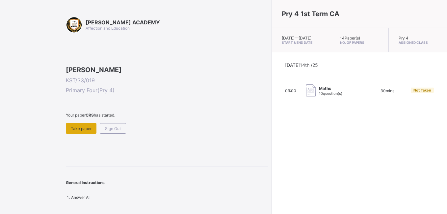
click at [73, 134] on div "Take paper" at bounding box center [81, 128] width 31 height 11
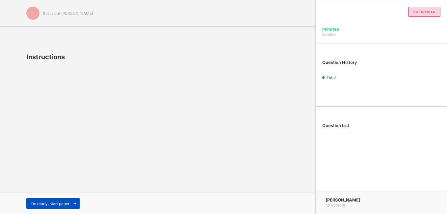
click at [42, 202] on span "I’m ready, start paper" at bounding box center [50, 203] width 38 height 5
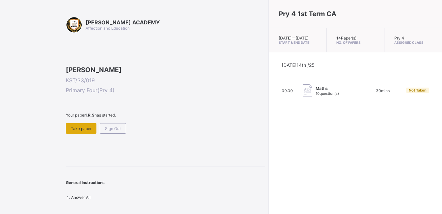
click at [85, 131] on span "Take paper" at bounding box center [81, 128] width 21 height 5
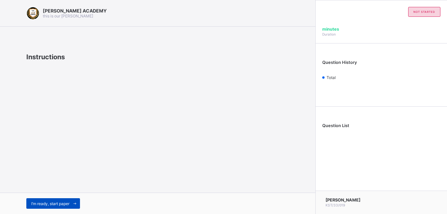
click at [65, 202] on span "I’m ready, start paper" at bounding box center [50, 203] width 38 height 5
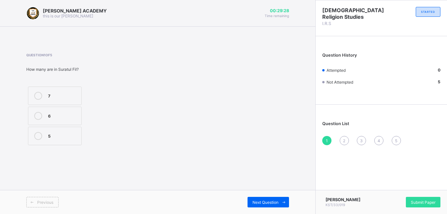
click at [63, 137] on div "5" at bounding box center [63, 135] width 30 height 7
click at [271, 200] on span "Next Question" at bounding box center [266, 202] width 26 height 5
click at [56, 113] on div "Isza'il" at bounding box center [66, 115] width 37 height 7
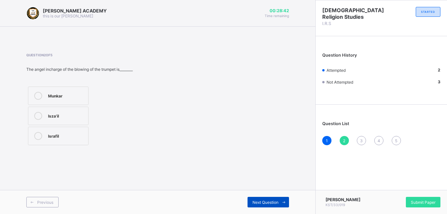
click at [267, 197] on div "Next Question" at bounding box center [268, 202] width 41 height 11
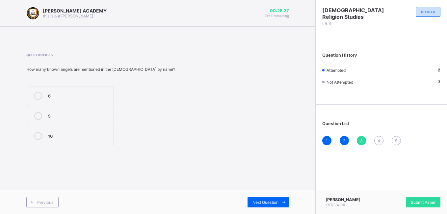
click at [70, 114] on div "5" at bounding box center [79, 115] width 62 height 7
click at [260, 198] on div "Next Question" at bounding box center [268, 202] width 41 height 11
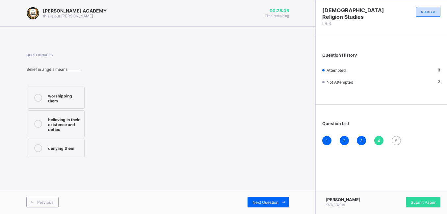
click at [63, 120] on div "believing in their existence and duties" at bounding box center [64, 124] width 33 height 16
click at [267, 201] on span "Next Question" at bounding box center [266, 202] width 26 height 5
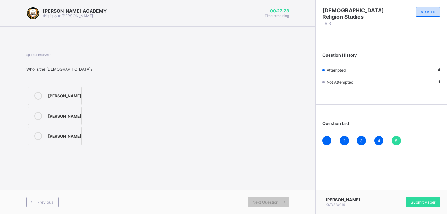
click at [56, 113] on div "[PERSON_NAME]" at bounding box center [64, 115] width 33 height 7
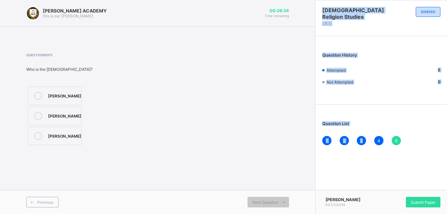
drag, startPoint x: 264, startPoint y: 213, endPoint x: 343, endPoint y: 122, distance: 120.7
click at [343, 122] on div "[PERSON_NAME] ACADEMY this is our [PERSON_NAME] 00:26:34 Time remaining Questio…" at bounding box center [223, 107] width 447 height 214
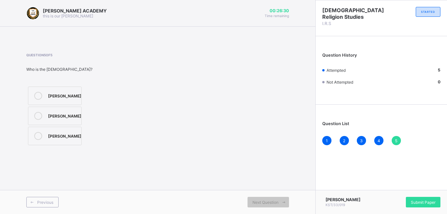
click at [263, 191] on div "Previous Next Question" at bounding box center [158, 202] width 316 height 24
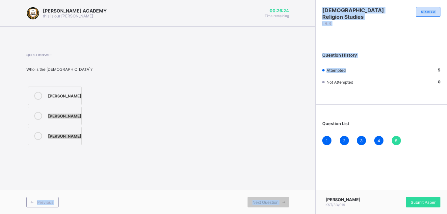
drag, startPoint x: 160, startPoint y: 116, endPoint x: 363, endPoint y: 38, distance: 217.4
click at [378, 41] on div "[PERSON_NAME] ACADEMY this is our [PERSON_NAME] 00:26:24 Time remaining Questio…" at bounding box center [223, 107] width 447 height 214
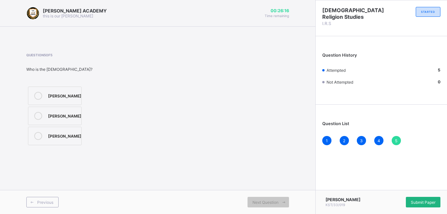
click at [423, 199] on div "Submit Paper" at bounding box center [423, 202] width 35 height 11
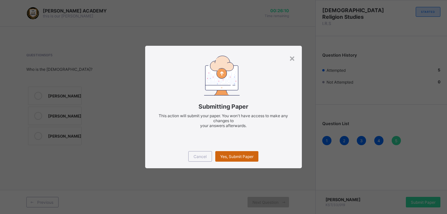
click at [241, 156] on span "Yes, Submit Paper" at bounding box center [236, 156] width 33 height 5
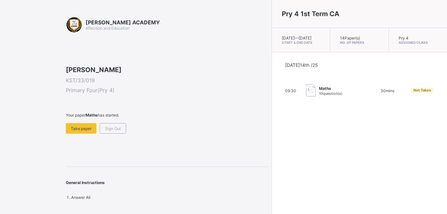
click at [334, 155] on div "Pry 4 1st Term CA [DATE] — [GEOGRAPHIC_DATA][DATE] Start & End Date 14 Paper(s)…" at bounding box center [360, 107] width 176 height 214
drag, startPoint x: 133, startPoint y: 189, endPoint x: 63, endPoint y: 183, distance: 70.4
click at [63, 183] on div "[PERSON_NAME] ACADEMY Affection and Education [PERSON_NAME] KST/33/019 Primary …" at bounding box center [134, 107] width 268 height 214
click at [77, 123] on span at bounding box center [167, 121] width 203 height 6
click at [78, 131] on span "Take paper" at bounding box center [81, 128] width 21 height 5
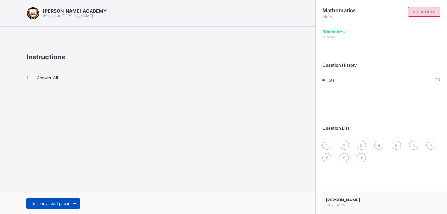
click at [37, 202] on span "I’m ready, start paper" at bounding box center [50, 203] width 38 height 5
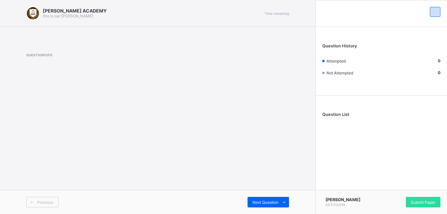
click at [37, 202] on span at bounding box center [32, 202] width 11 height 11
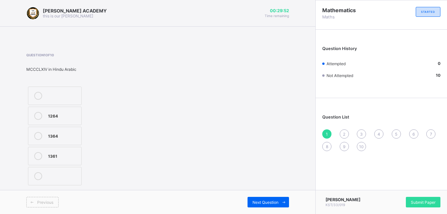
click at [46, 118] on label "1264" at bounding box center [55, 116] width 54 height 18
click at [267, 198] on div "Next Question" at bounding box center [268, 202] width 41 height 11
click at [53, 115] on div "MCCXLV" at bounding box center [63, 115] width 30 height 7
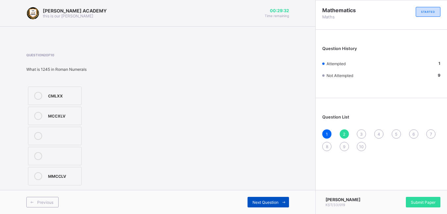
click at [267, 202] on span "Next Question" at bounding box center [266, 202] width 26 height 5
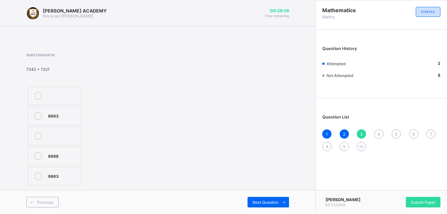
click at [44, 116] on div at bounding box center [38, 116] width 13 height 8
click at [171, 206] on div "Next Question" at bounding box center [223, 202] width 131 height 11
click at [260, 201] on span "Next Question" at bounding box center [266, 202] width 26 height 5
click at [73, 94] on div "<>" at bounding box center [63, 95] width 30 height 7
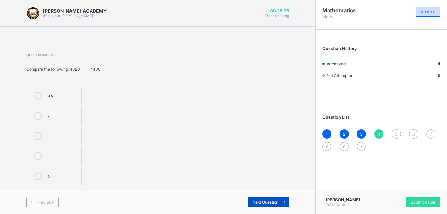
click at [261, 201] on span "Next Question" at bounding box center [266, 202] width 26 height 5
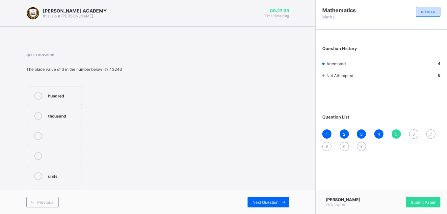
click at [67, 113] on div "thousand" at bounding box center [63, 115] width 30 height 7
click at [264, 202] on span "Next Question" at bounding box center [266, 202] width 26 height 5
drag, startPoint x: 100, startPoint y: 123, endPoint x: 76, endPoint y: 155, distance: 40.5
click at [76, 155] on div "37 38 34" at bounding box center [73, 136] width 95 height 102
click at [64, 110] on label "38" at bounding box center [55, 116] width 54 height 18
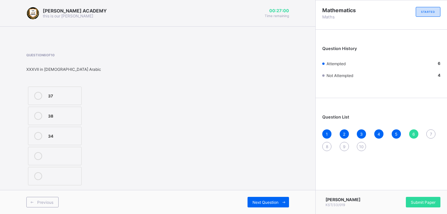
drag, startPoint x: 234, startPoint y: 145, endPoint x: 297, endPoint y: 228, distance: 104.0
click at [297, 214] on html "[PERSON_NAME] ACADEMY this is our [PERSON_NAME] 00:27:00 Time remaining Questio…" at bounding box center [223, 107] width 447 height 214
click at [270, 197] on div "Next Question" at bounding box center [268, 202] width 41 height 11
click at [75, 157] on div "CCCVIX" at bounding box center [63, 155] width 30 height 7
click at [270, 196] on div "Previous Next Question" at bounding box center [158, 202] width 316 height 24
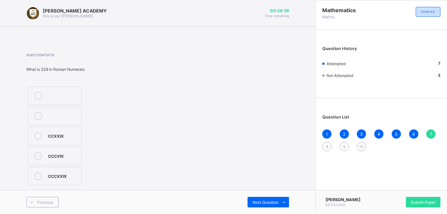
click at [270, 196] on div "Previous Next Question" at bounding box center [158, 202] width 316 height 24
click at [271, 200] on span "Next Question" at bounding box center [266, 202] width 26 height 5
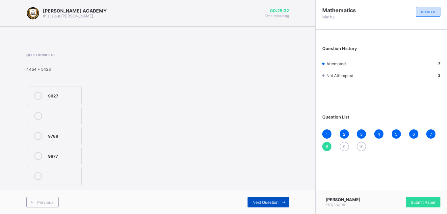
click at [264, 202] on span "Next Question" at bounding box center [266, 202] width 26 height 5
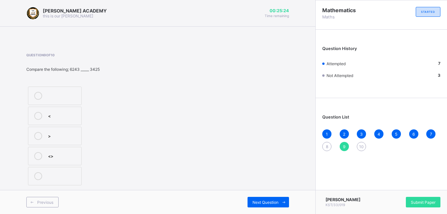
click at [326, 145] on span "8" at bounding box center [327, 146] width 2 height 5
click at [72, 156] on div "9877" at bounding box center [63, 155] width 30 height 7
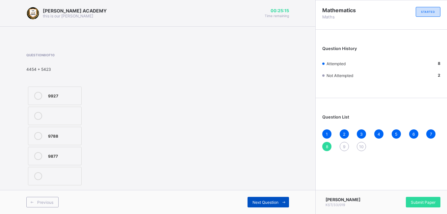
click at [271, 200] on span "Next Question" at bounding box center [266, 202] width 26 height 5
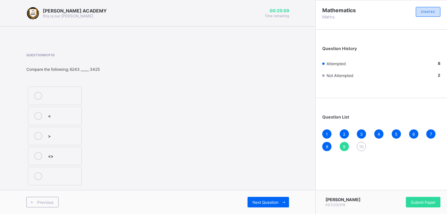
click at [63, 151] on label "<>" at bounding box center [55, 156] width 54 height 18
click at [263, 200] on span "Next Question" at bounding box center [266, 202] width 26 height 5
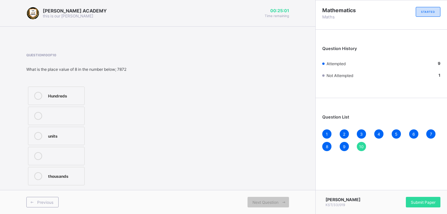
click at [51, 173] on div "thousands" at bounding box center [64, 175] width 33 height 7
click at [421, 201] on span "Submit Paper" at bounding box center [423, 202] width 25 height 5
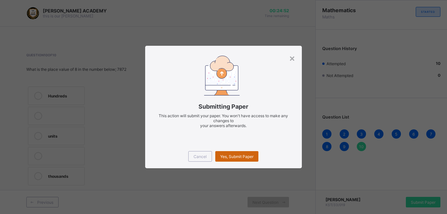
click at [237, 155] on span "Yes, Submit Paper" at bounding box center [236, 156] width 33 height 5
click at [237, 155] on div "Yes, Submit Paper" at bounding box center [236, 156] width 43 height 11
